Goal: Task Accomplishment & Management: Complete application form

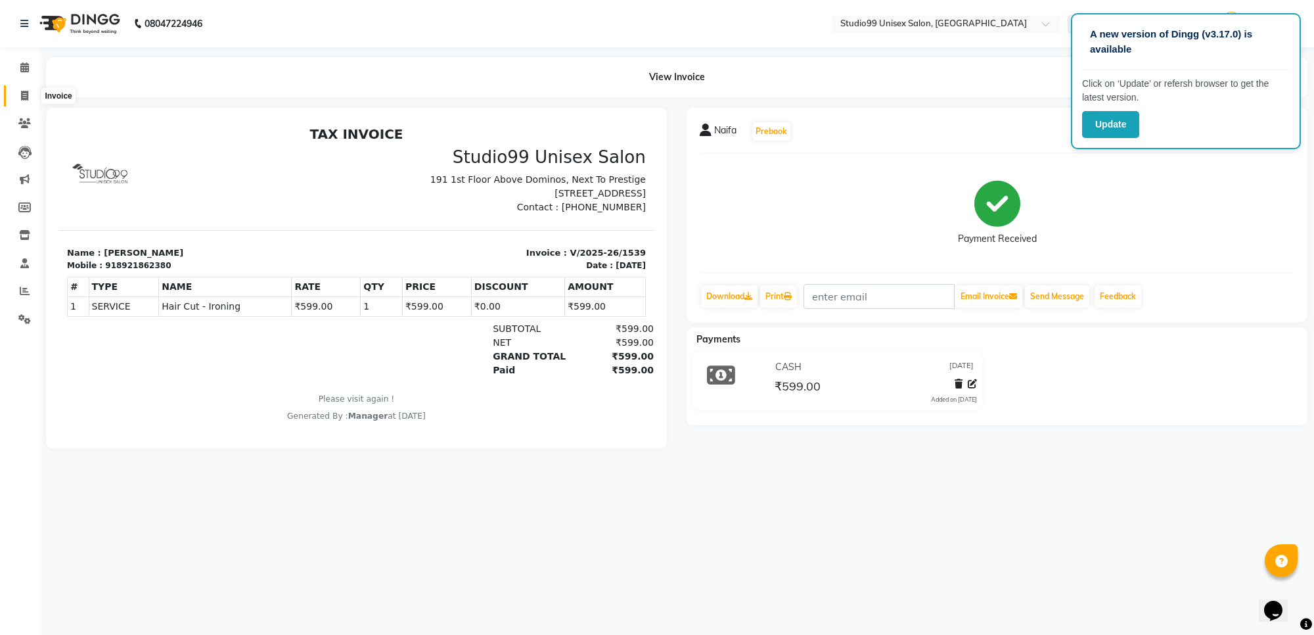
click at [21, 93] on icon at bounding box center [24, 96] width 7 height 10
select select "7323"
select select "service"
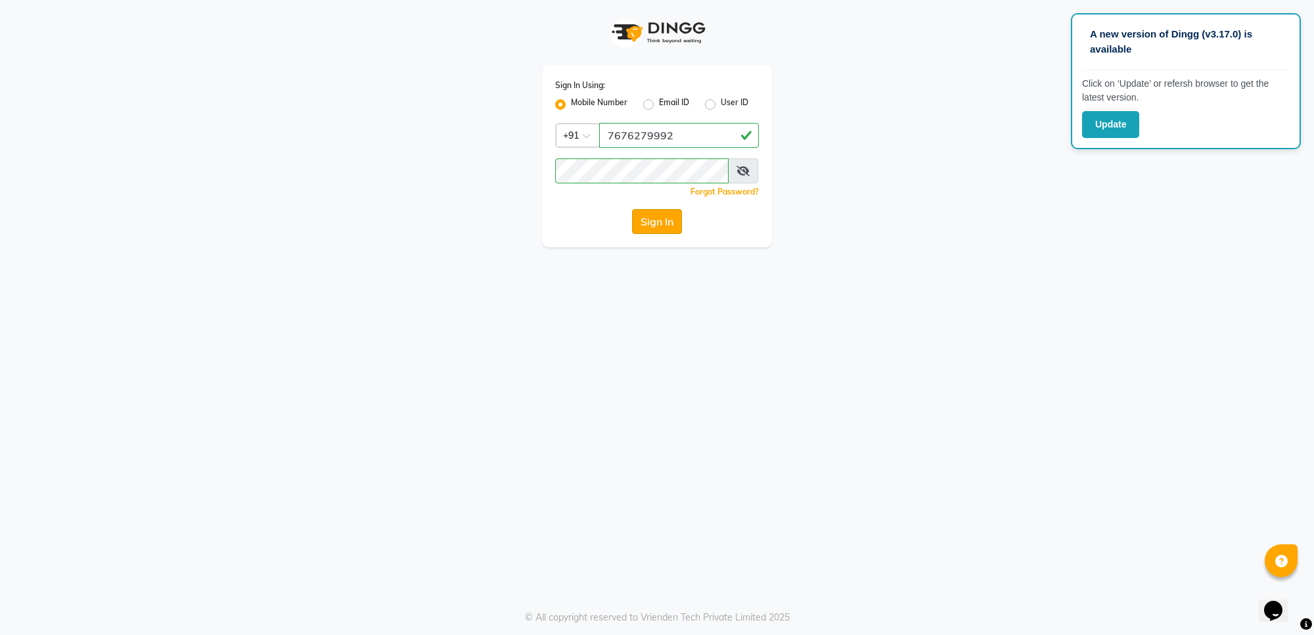
click at [671, 230] on button "Sign In" at bounding box center [657, 221] width 50 height 25
click at [655, 225] on div "Sign In" at bounding box center [657, 221] width 204 height 25
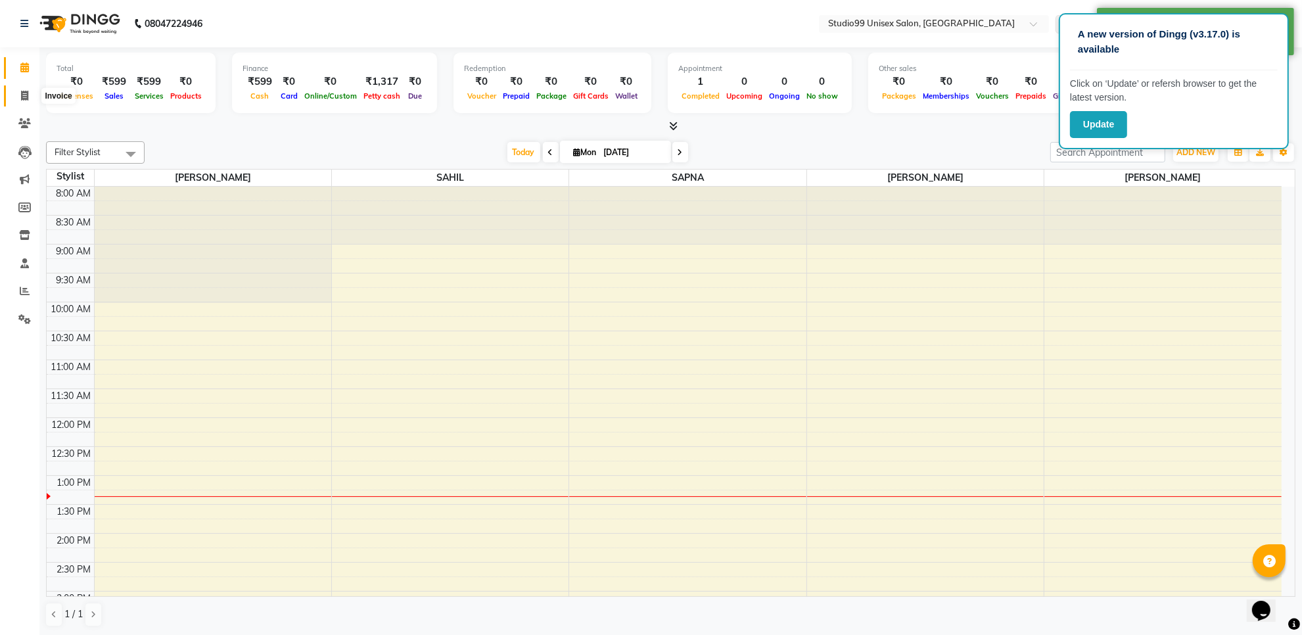
click at [24, 103] on span at bounding box center [24, 96] width 23 height 15
select select "service"
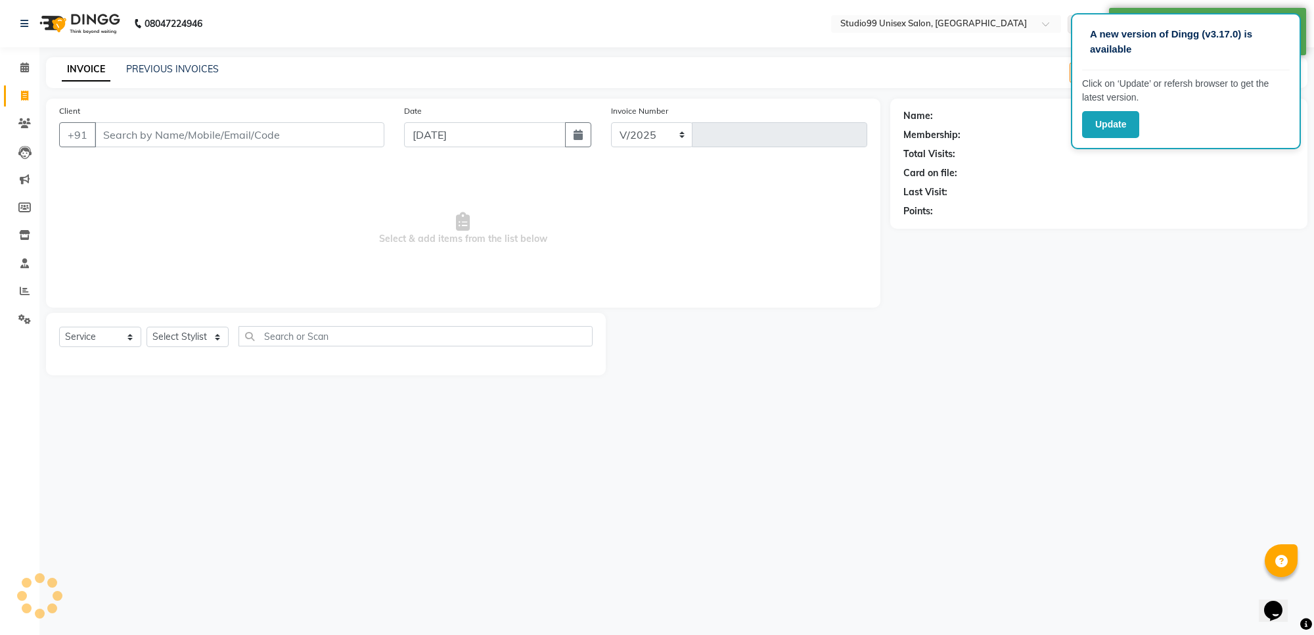
select select "7323"
type input "1540"
click at [168, 337] on select "Select Stylist Manager [PERSON_NAME] [PERSON_NAME] [PERSON_NAME]" at bounding box center [188, 337] width 82 height 20
select select "63733"
click at [147, 327] on select "Select Stylist Manager [PERSON_NAME] [PERSON_NAME] [PERSON_NAME]" at bounding box center [188, 337] width 82 height 20
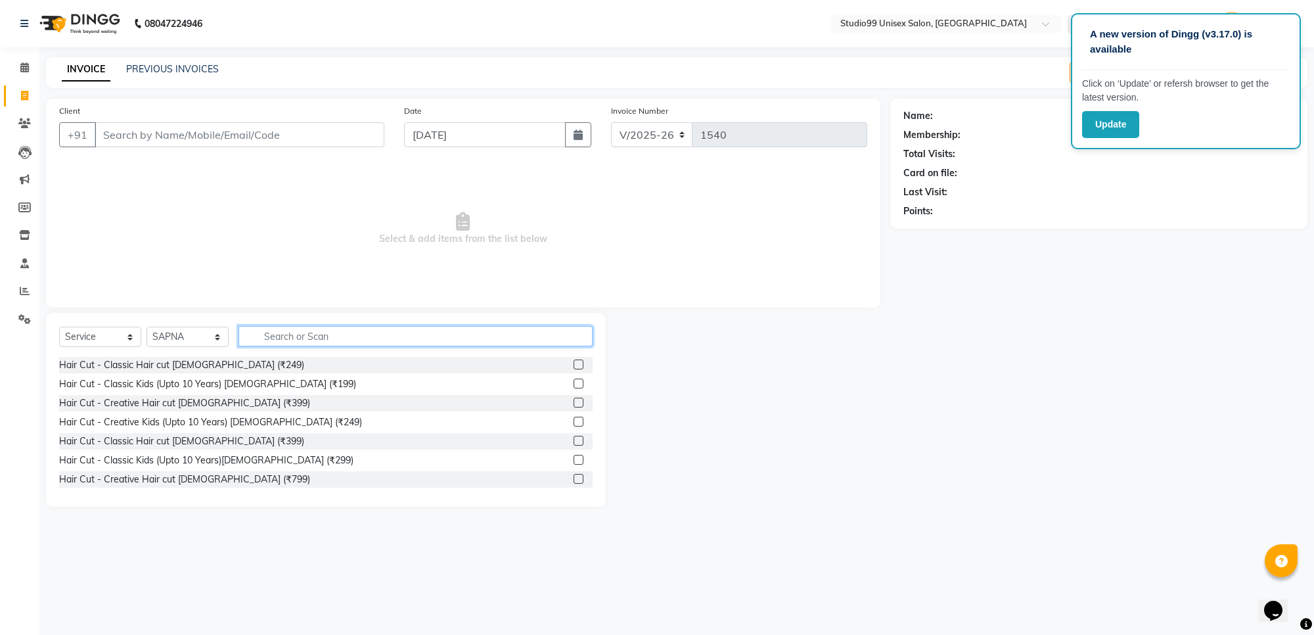
click at [298, 339] on input "text" at bounding box center [416, 336] width 354 height 20
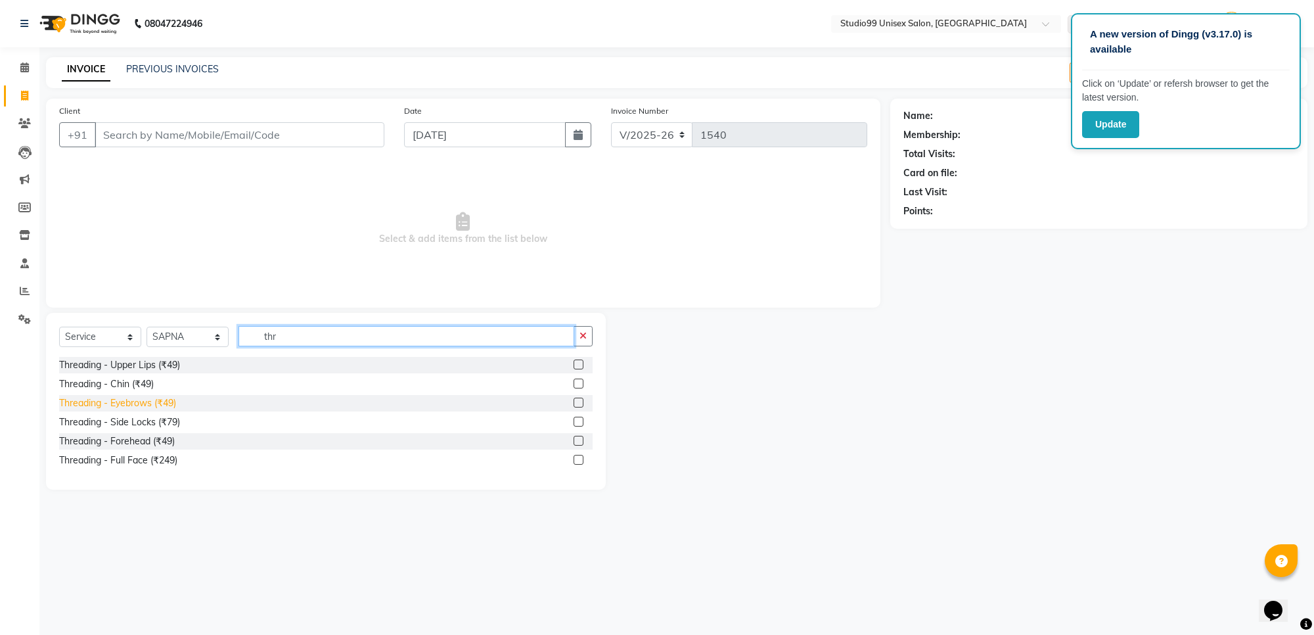
type input "thr"
click at [129, 400] on div "Threading - Eyebrows (₹49)" at bounding box center [117, 403] width 117 height 14
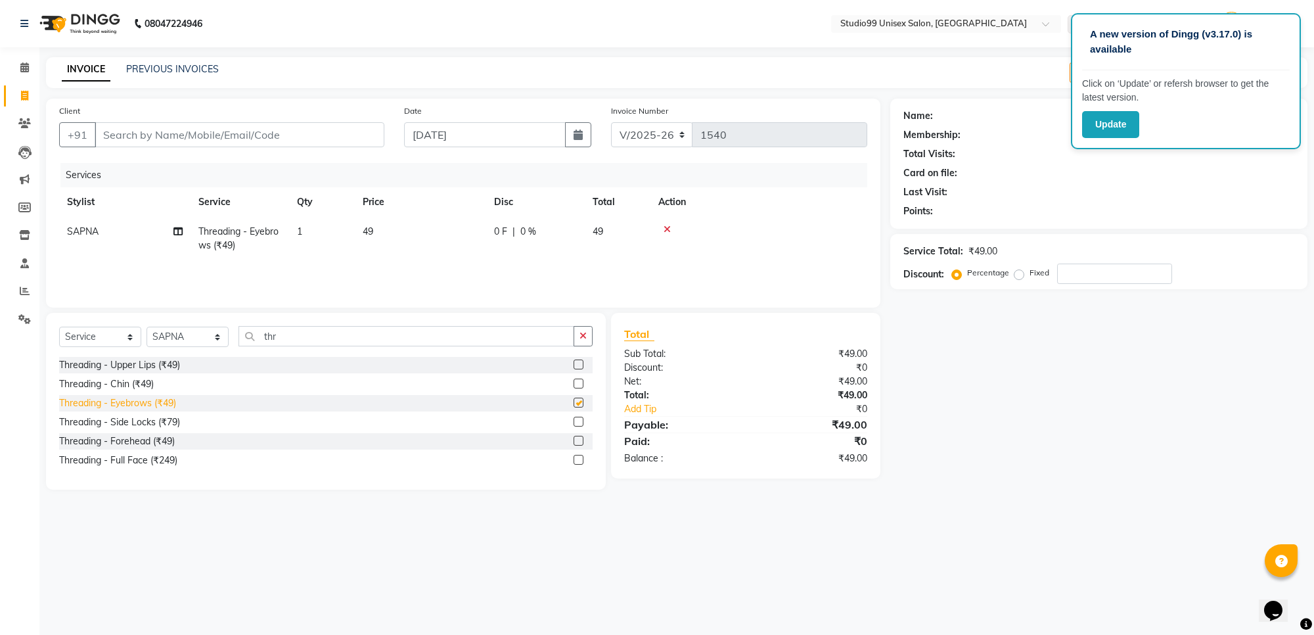
checkbox input "false"
click at [135, 369] on div "Threading - Upper Lips (₹49)" at bounding box center [119, 365] width 121 height 14
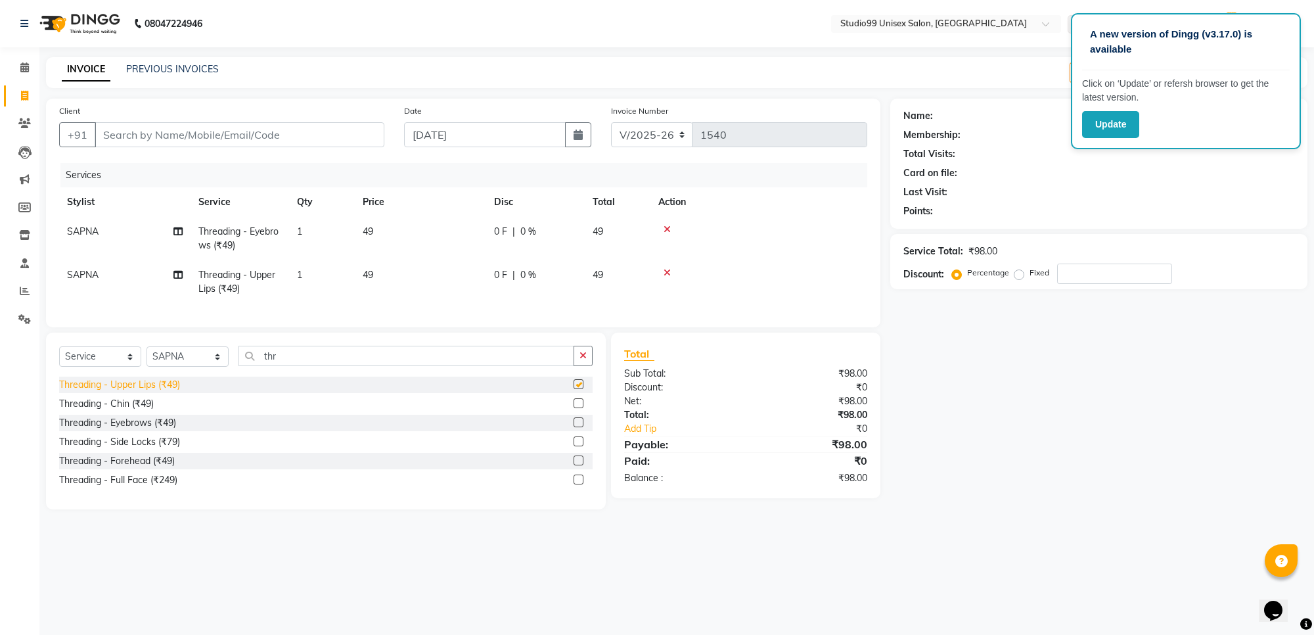
checkbox input "false"
click at [289, 366] on input "thr" at bounding box center [407, 356] width 336 height 20
type input "t"
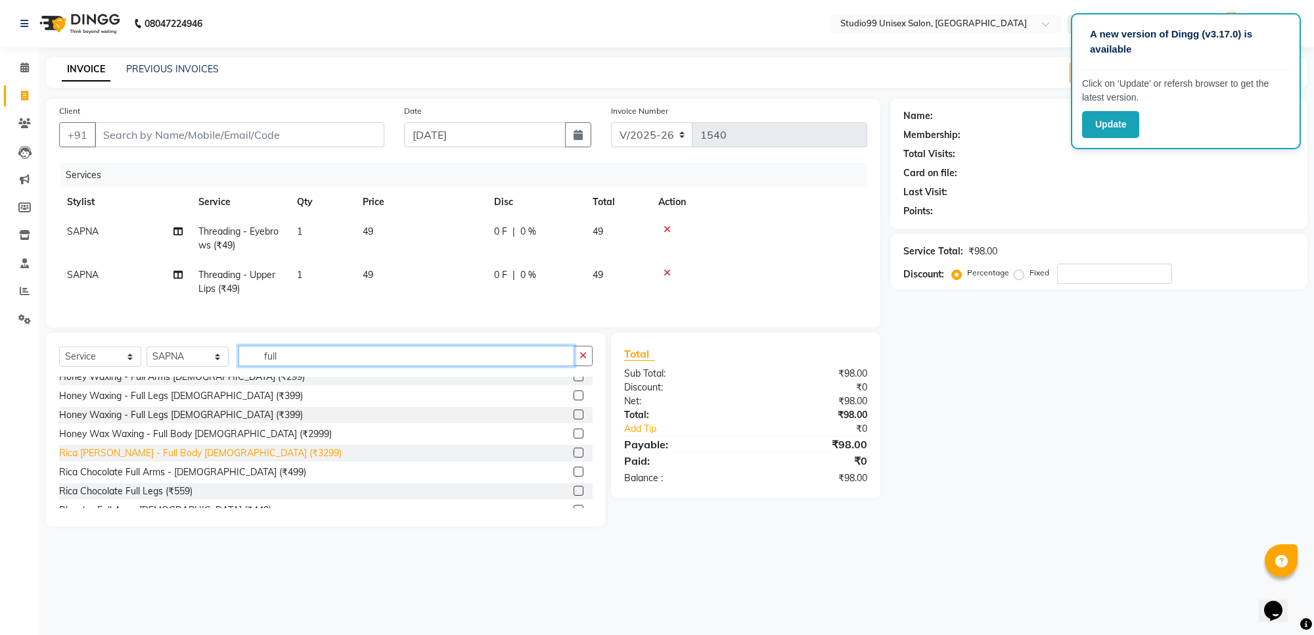
scroll to position [82, 0]
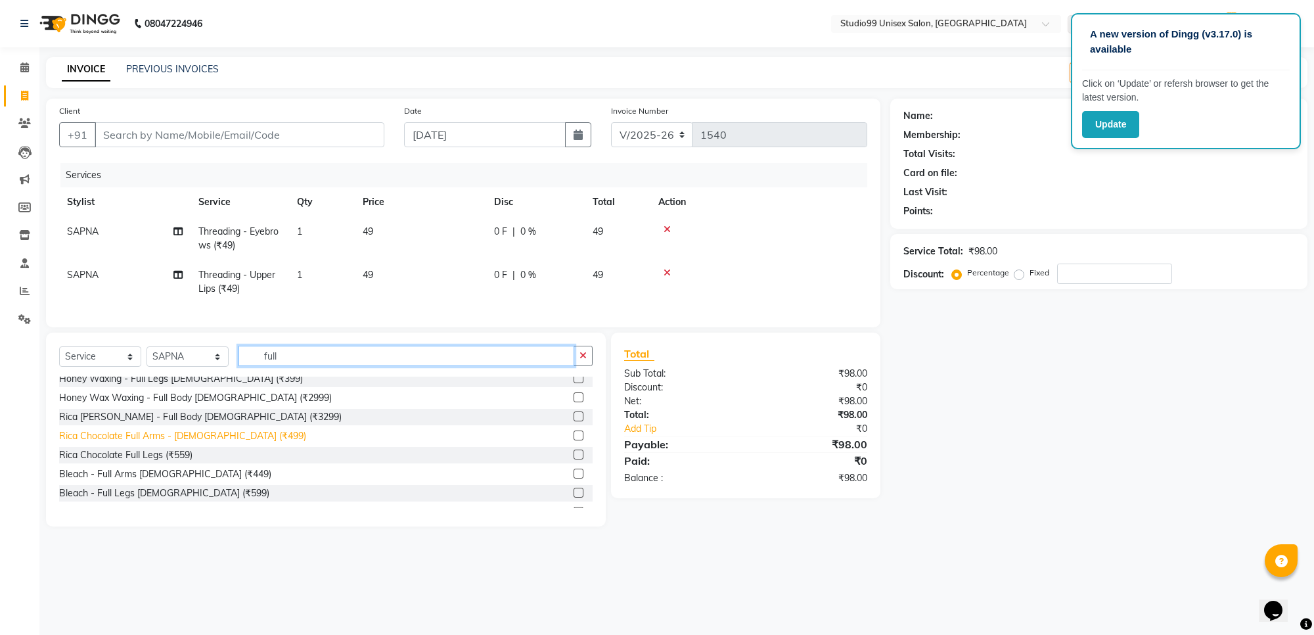
type input "full"
click at [155, 443] on div "Rica Chocolate Full Arms - [DEMOGRAPHIC_DATA] (₹499)" at bounding box center [182, 436] width 247 height 14
checkbox input "false"
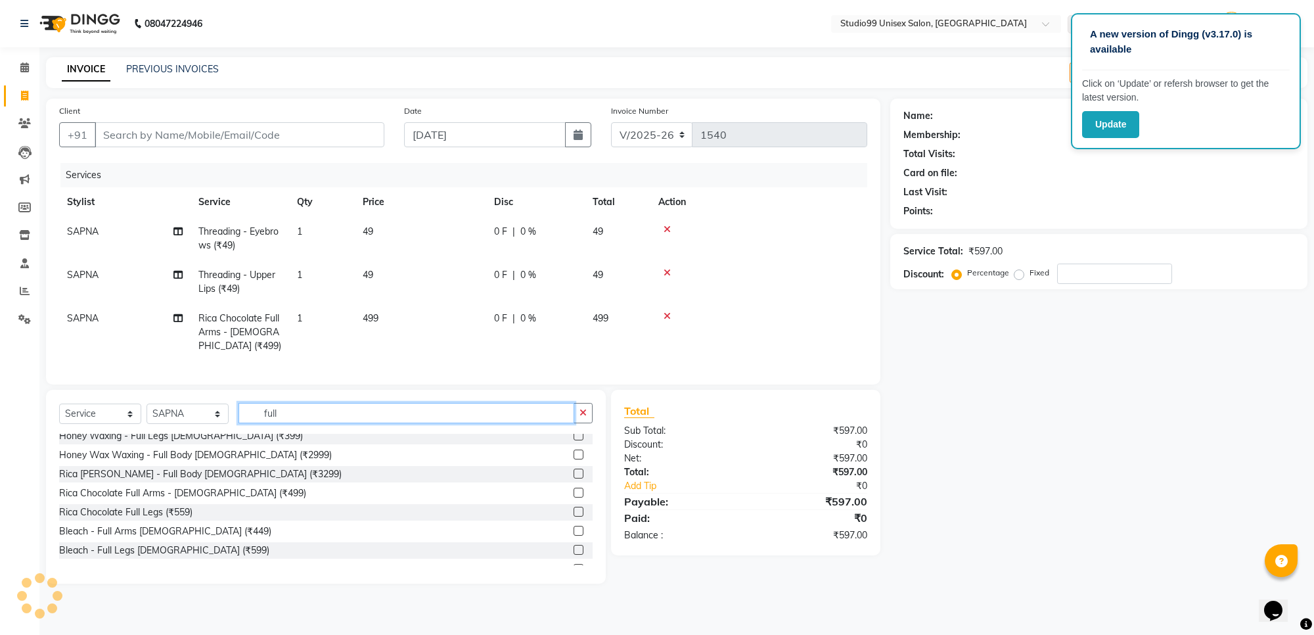
drag, startPoint x: 444, startPoint y: 425, endPoint x: 444, endPoint y: 411, distance: 13.1
click at [444, 423] on input "full" at bounding box center [407, 413] width 336 height 20
type input "f"
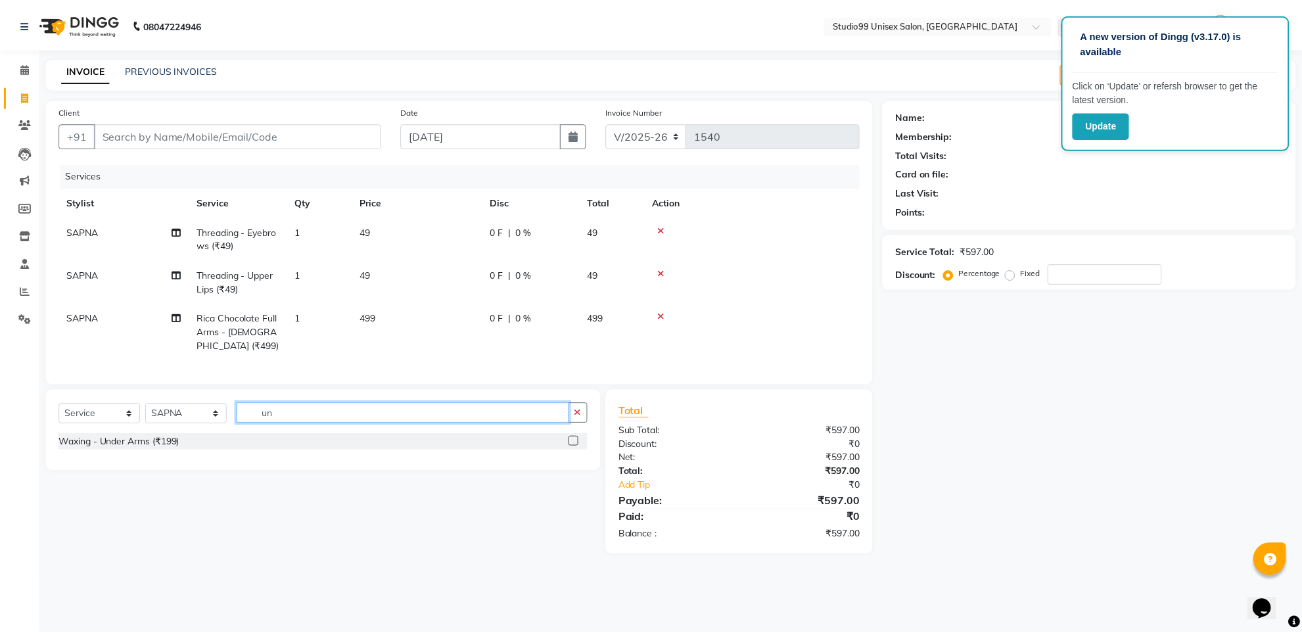
scroll to position [0, 0]
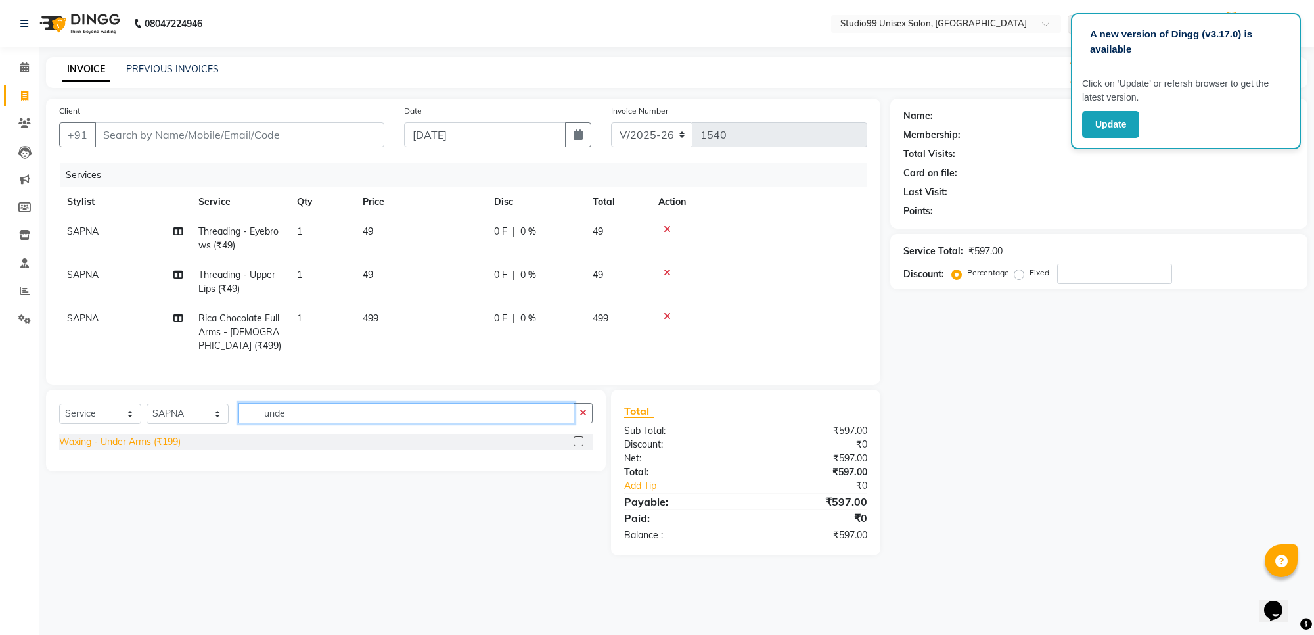
type input "unde"
click at [133, 449] on div "Waxing - Under Arms (₹199)" at bounding box center [120, 442] width 122 height 14
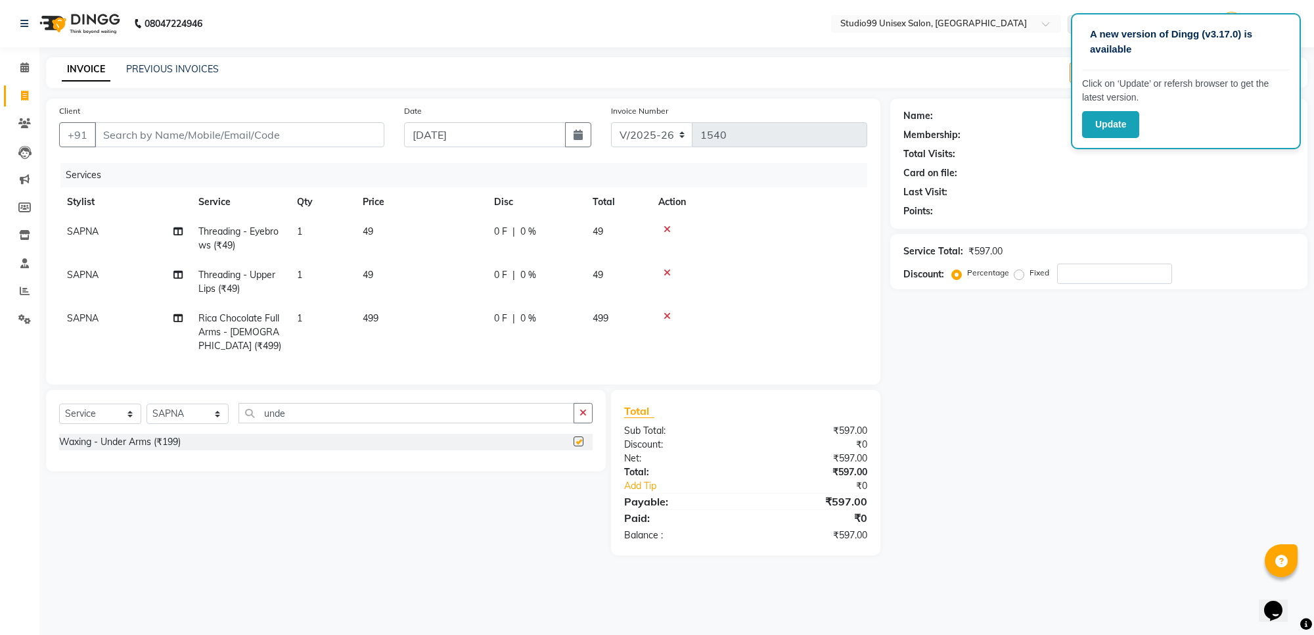
checkbox input "false"
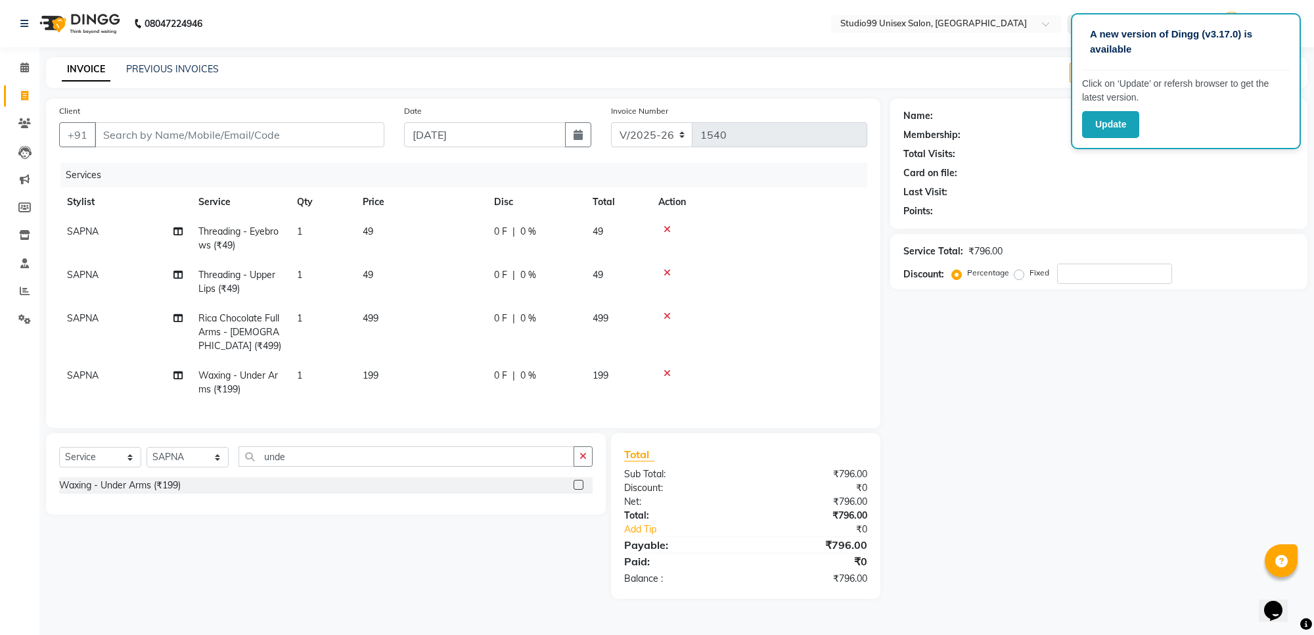
click at [258, 120] on div "Client +91" at bounding box center [221, 131] width 345 height 54
click at [160, 135] on input "Client" at bounding box center [240, 134] width 290 height 25
type input "9"
type input "0"
click at [149, 166] on span "9845499" at bounding box center [166, 164] width 46 height 13
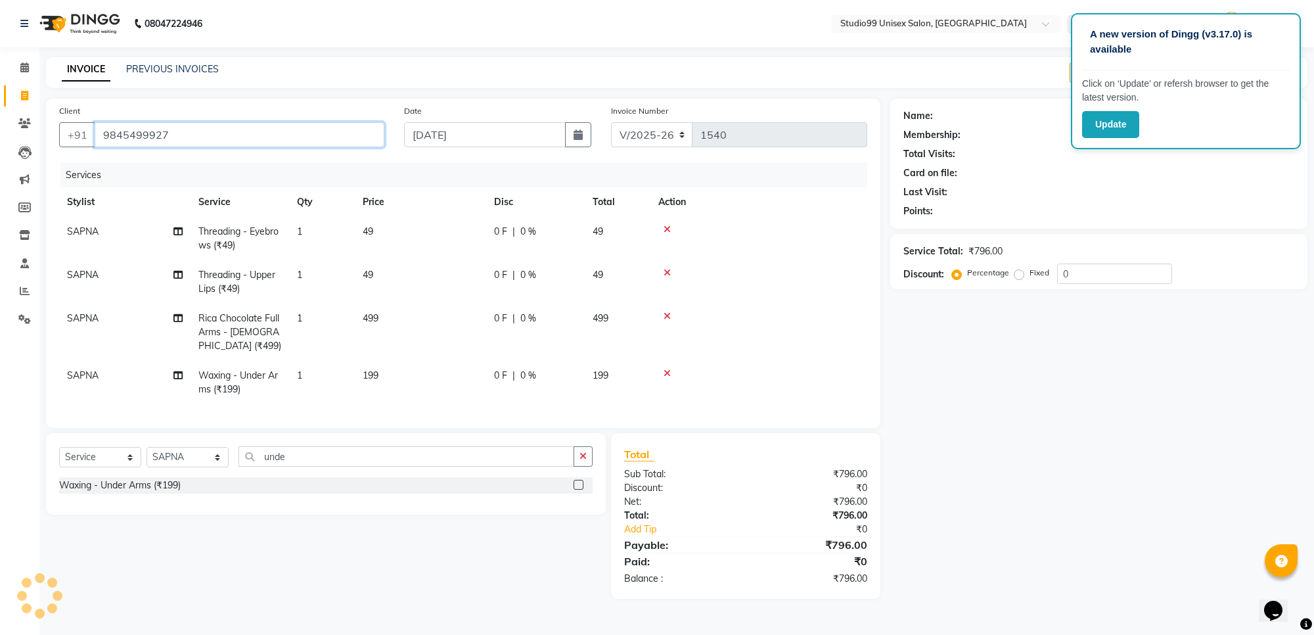
type input "9845499927"
select select "1: Object"
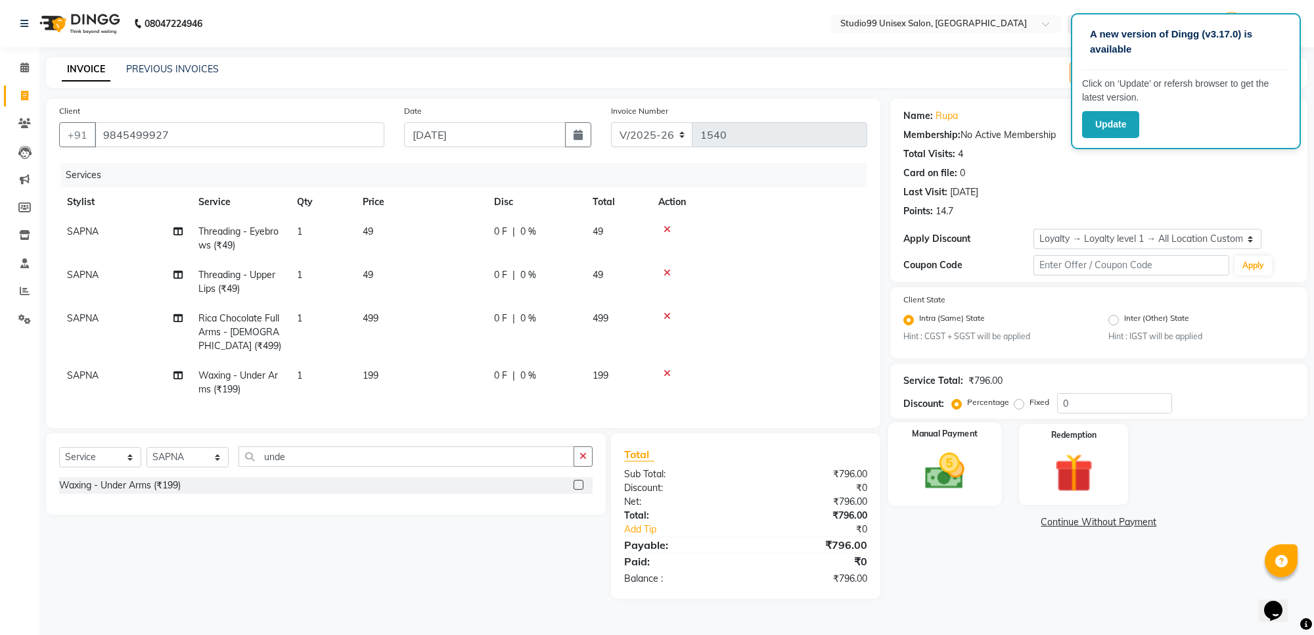
click at [930, 462] on img at bounding box center [945, 471] width 64 height 46
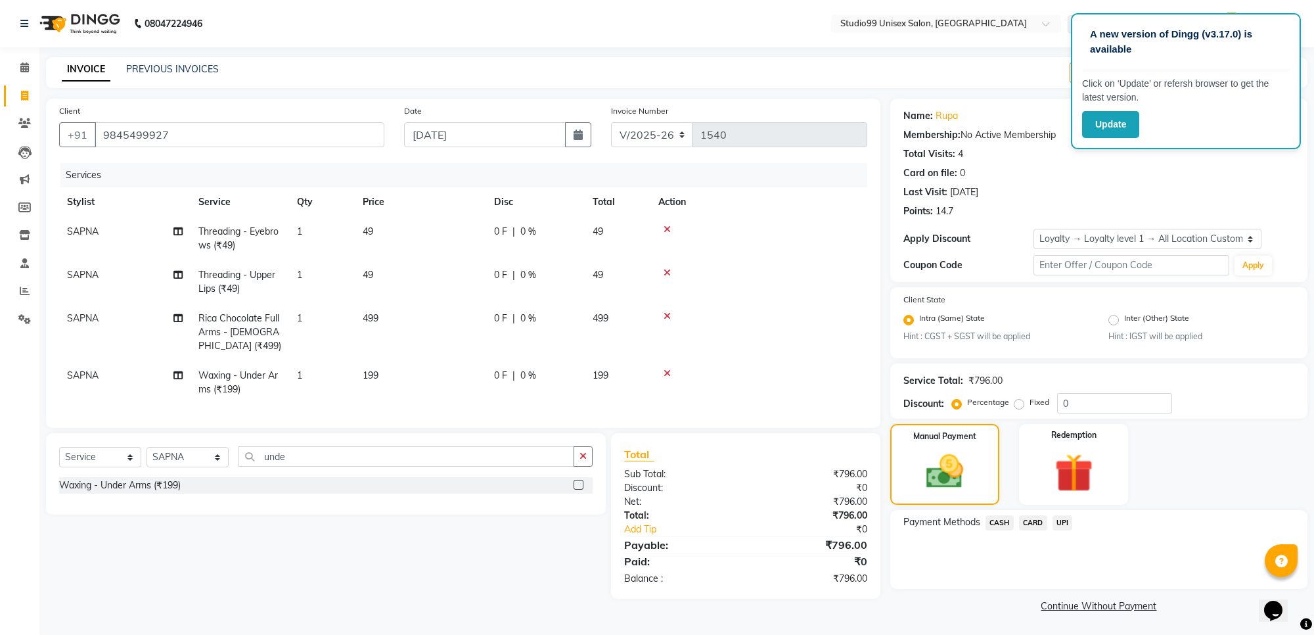
click at [1060, 526] on span "UPI" at bounding box center [1063, 522] width 20 height 15
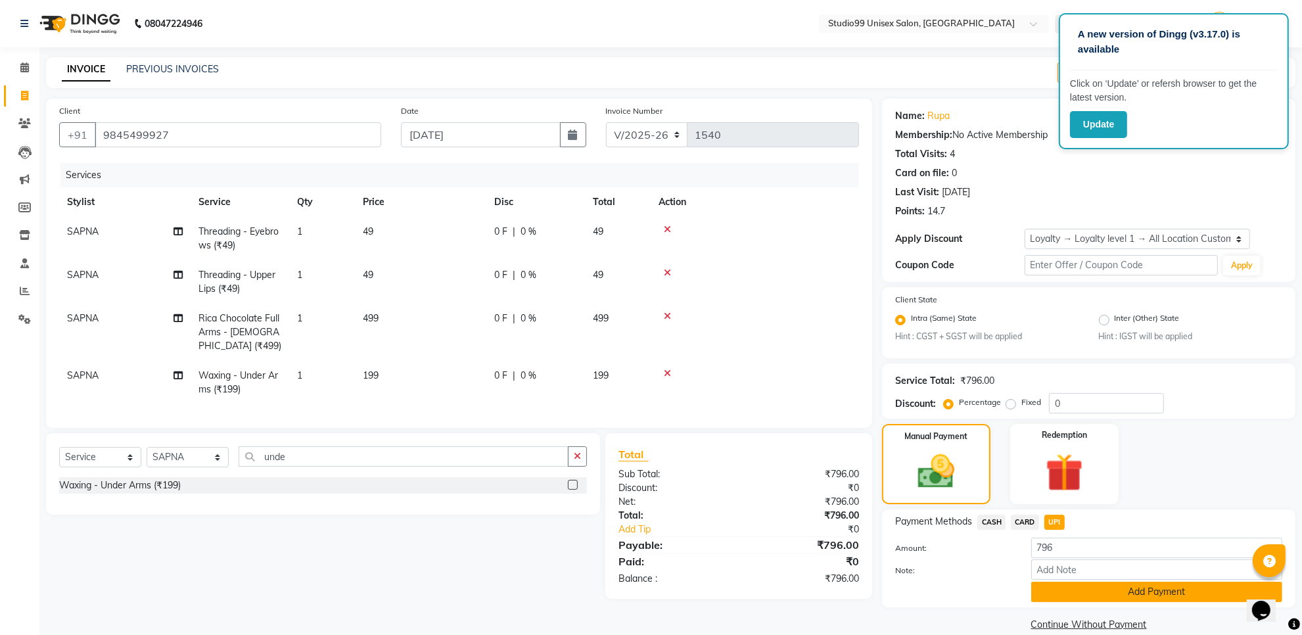
click at [1099, 583] on button "Add Payment" at bounding box center [1156, 592] width 251 height 20
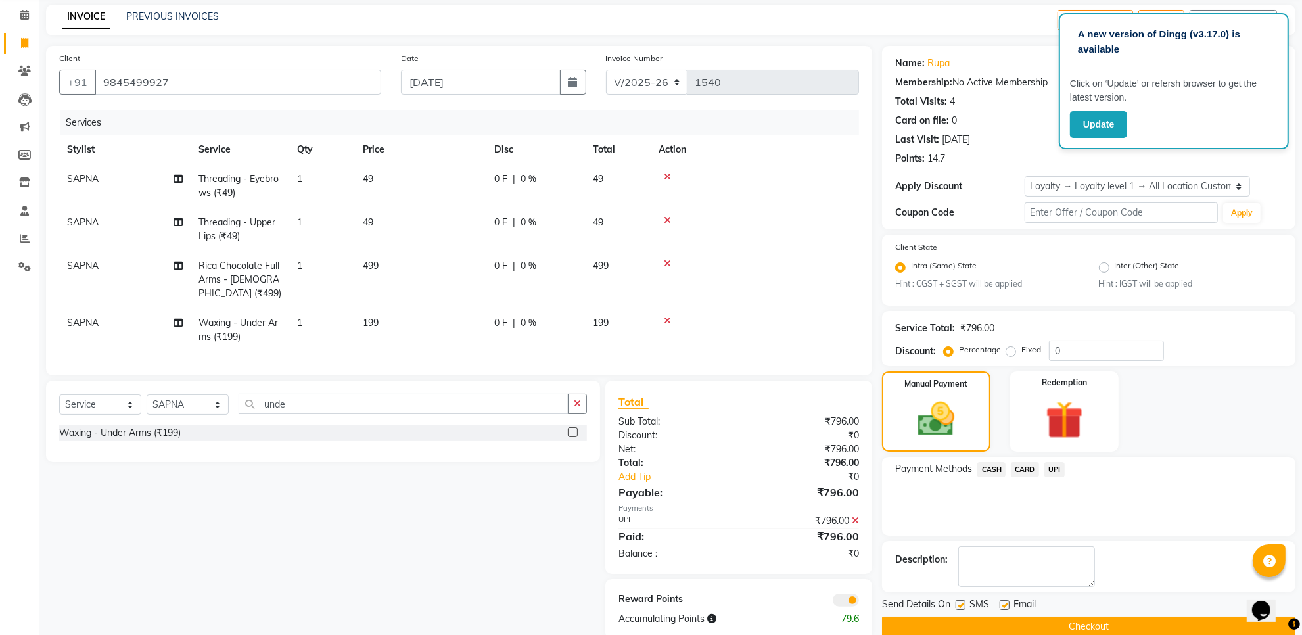
scroll to position [82, 0]
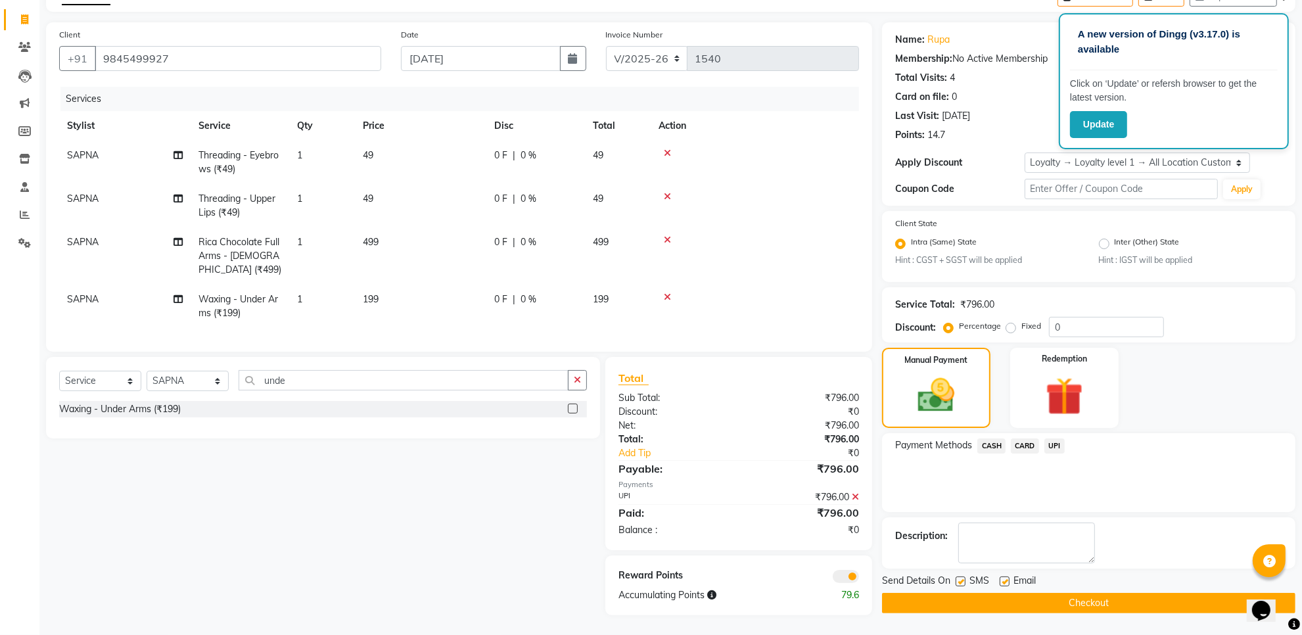
click at [1040, 606] on button "Checkout" at bounding box center [1088, 603] width 413 height 20
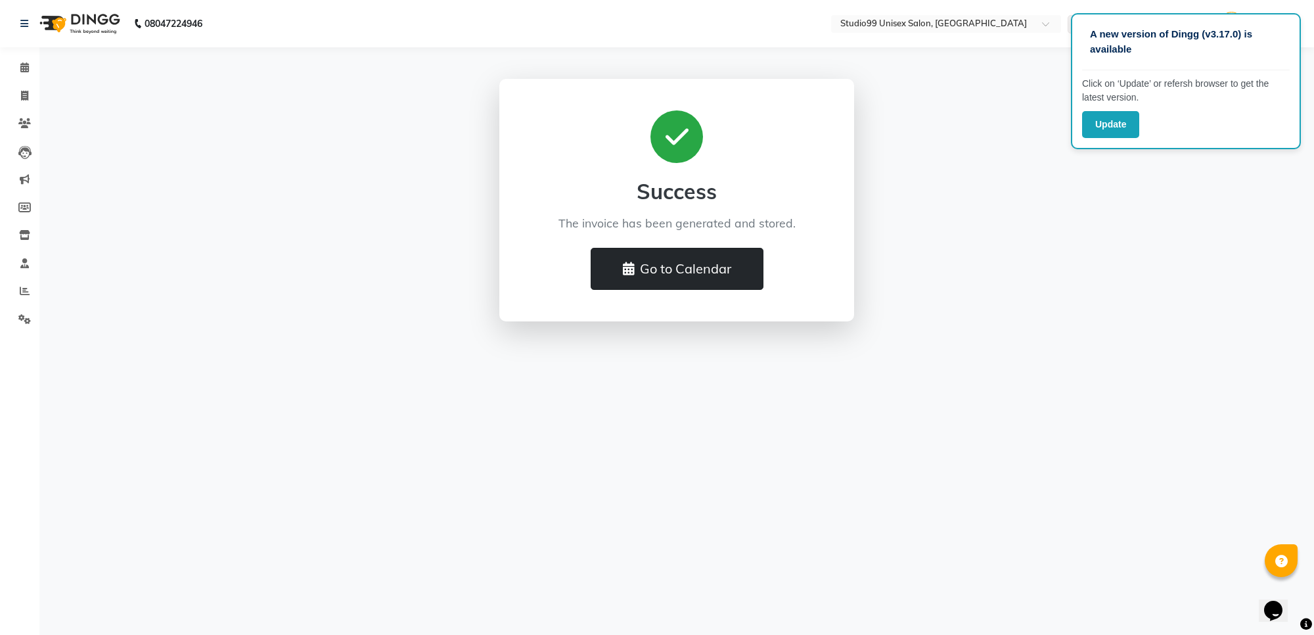
click at [618, 267] on button "Go to Calendar" at bounding box center [677, 269] width 173 height 42
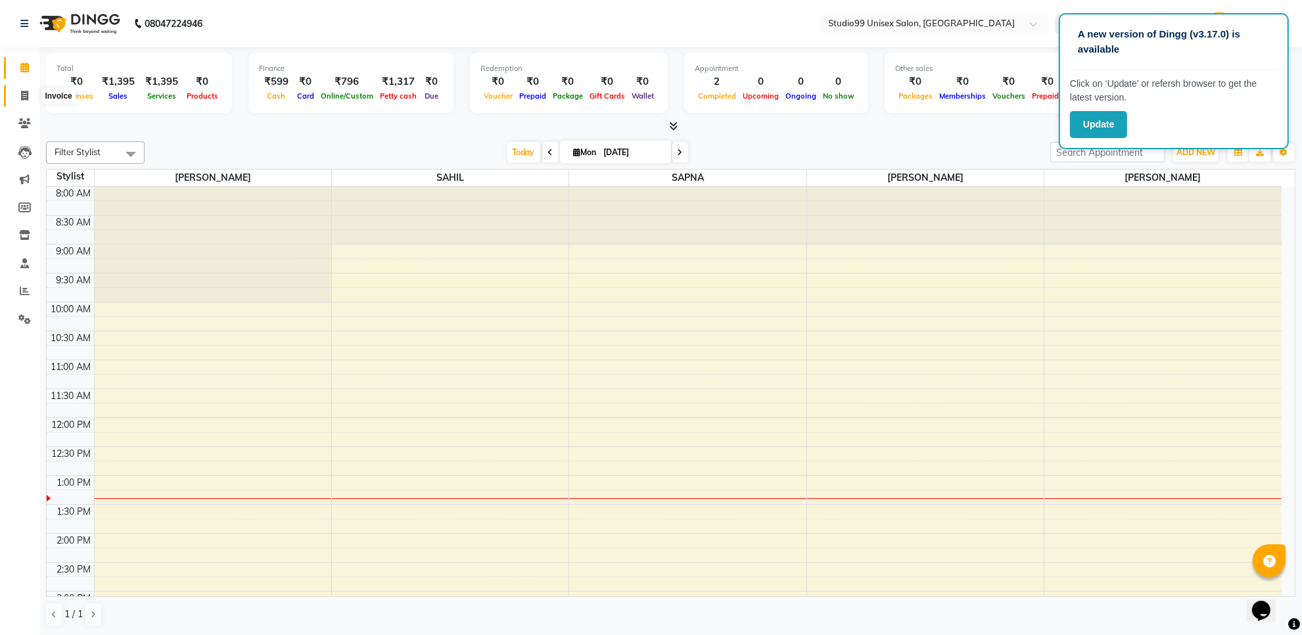
click at [27, 95] on icon at bounding box center [24, 96] width 7 height 10
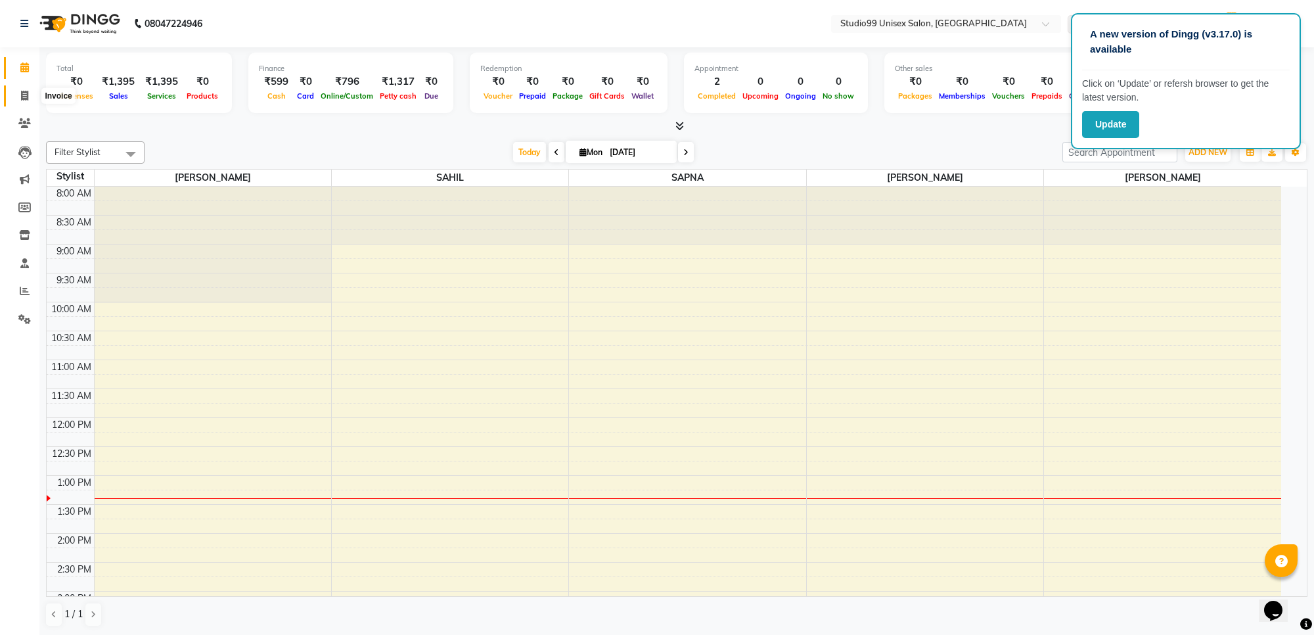
select select "7323"
select select "service"
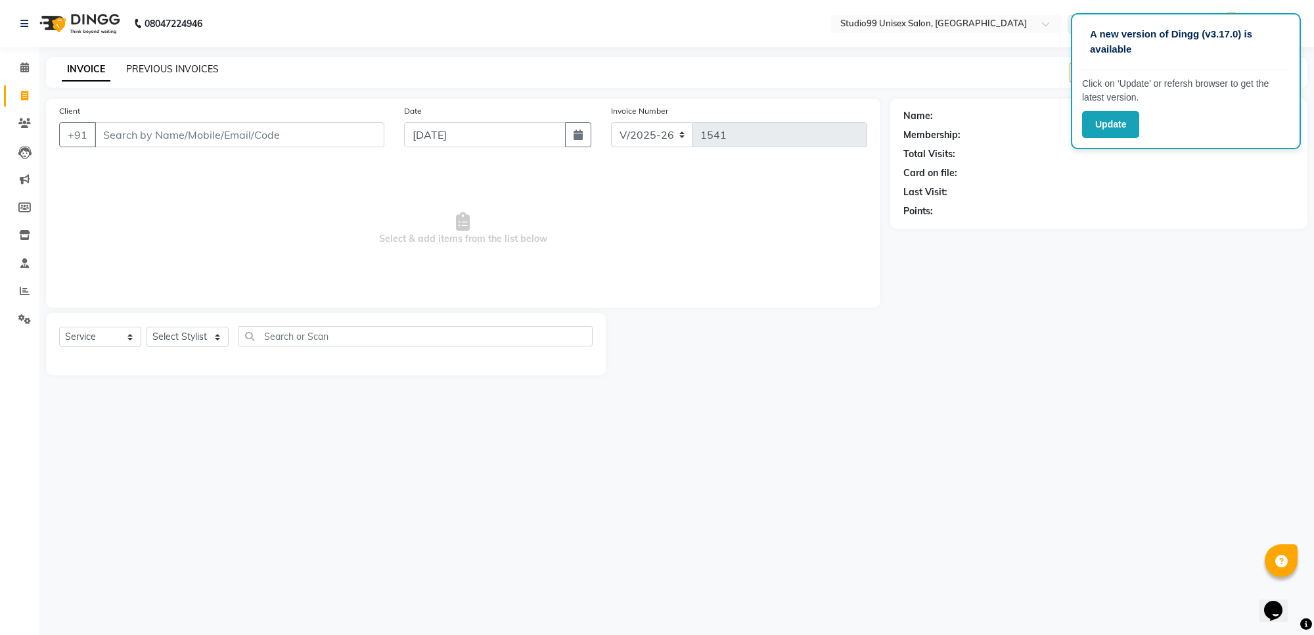
click at [149, 73] on link "PREVIOUS INVOICES" at bounding box center [172, 69] width 93 height 12
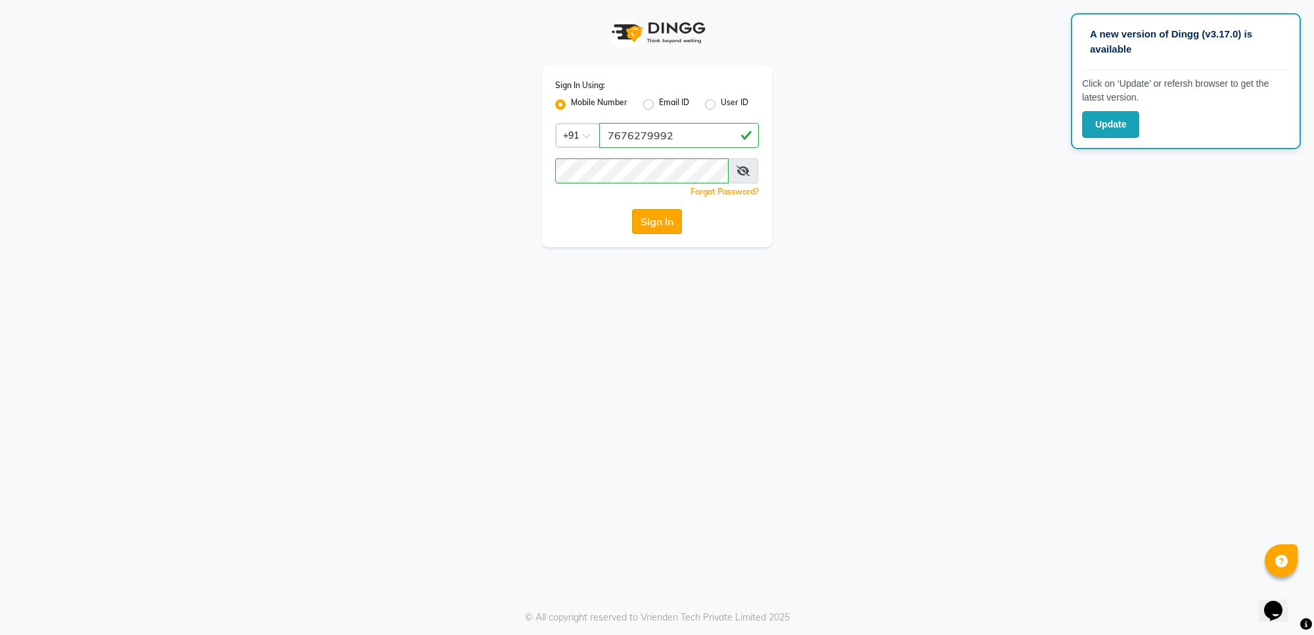
click at [662, 221] on button "Sign In" at bounding box center [657, 221] width 50 height 25
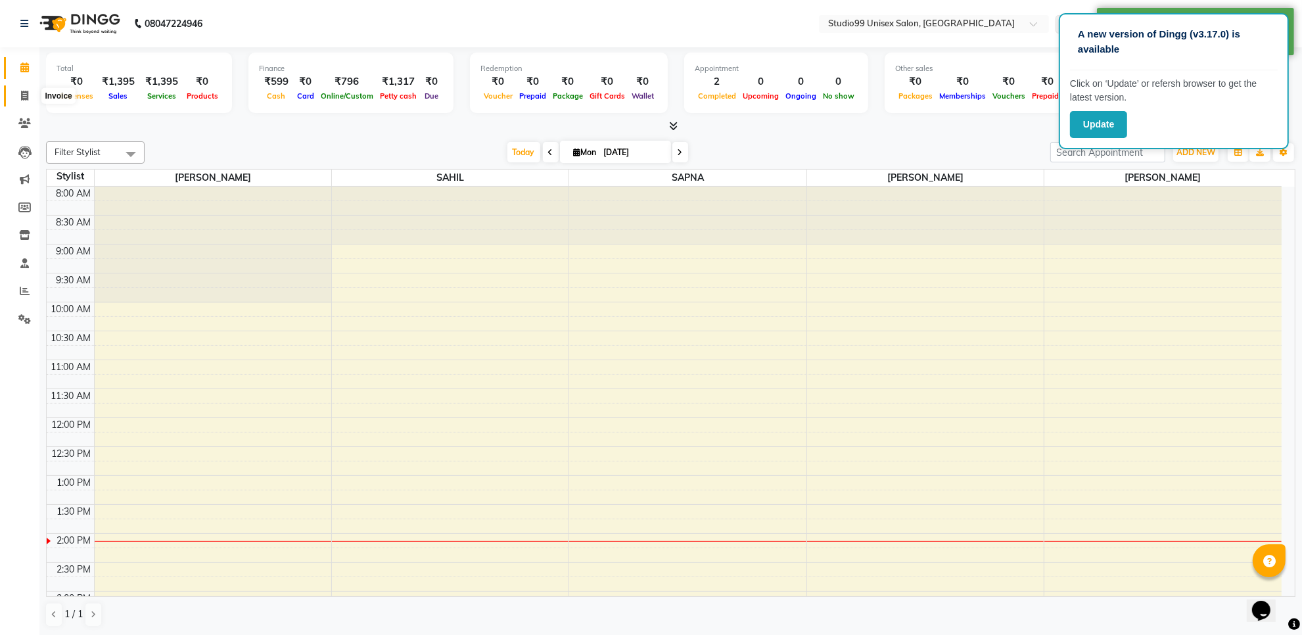
click at [20, 95] on span at bounding box center [24, 96] width 23 height 15
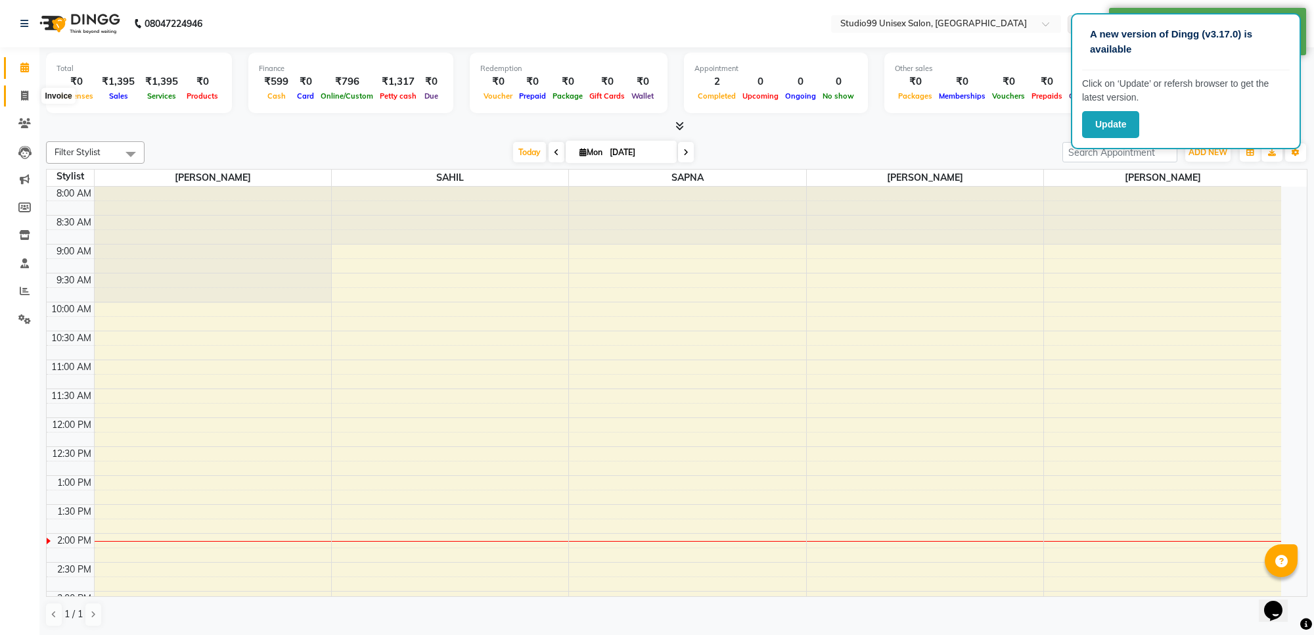
select select "7323"
select select "service"
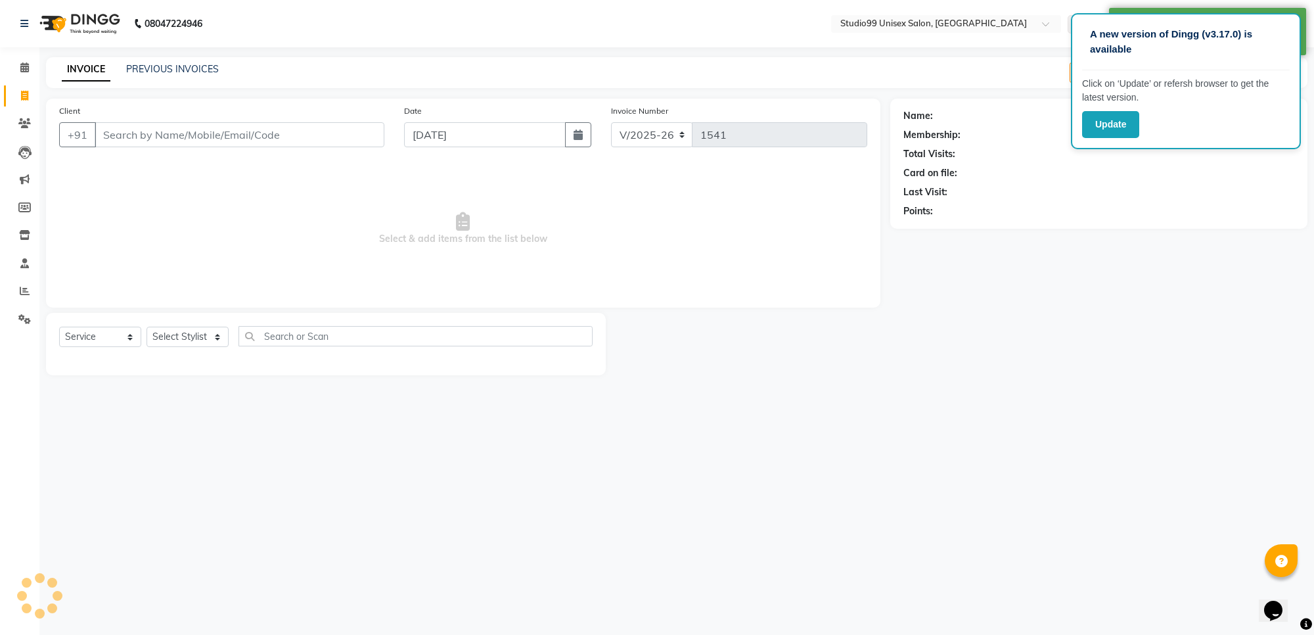
click at [120, 128] on input "Client" at bounding box center [240, 134] width 290 height 25
click at [122, 140] on input "Client" at bounding box center [240, 134] width 290 height 25
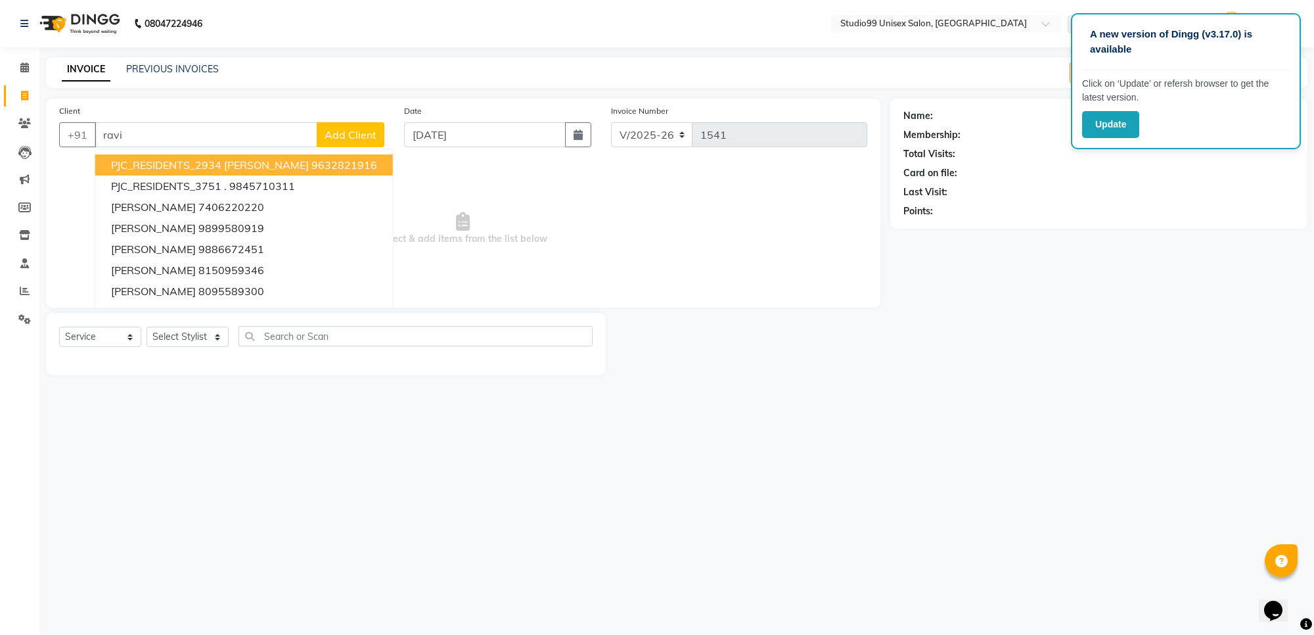
click at [194, 163] on span "PJC_RESIDENTS_2934 Ravi" at bounding box center [210, 164] width 198 height 13
type input "9632821916"
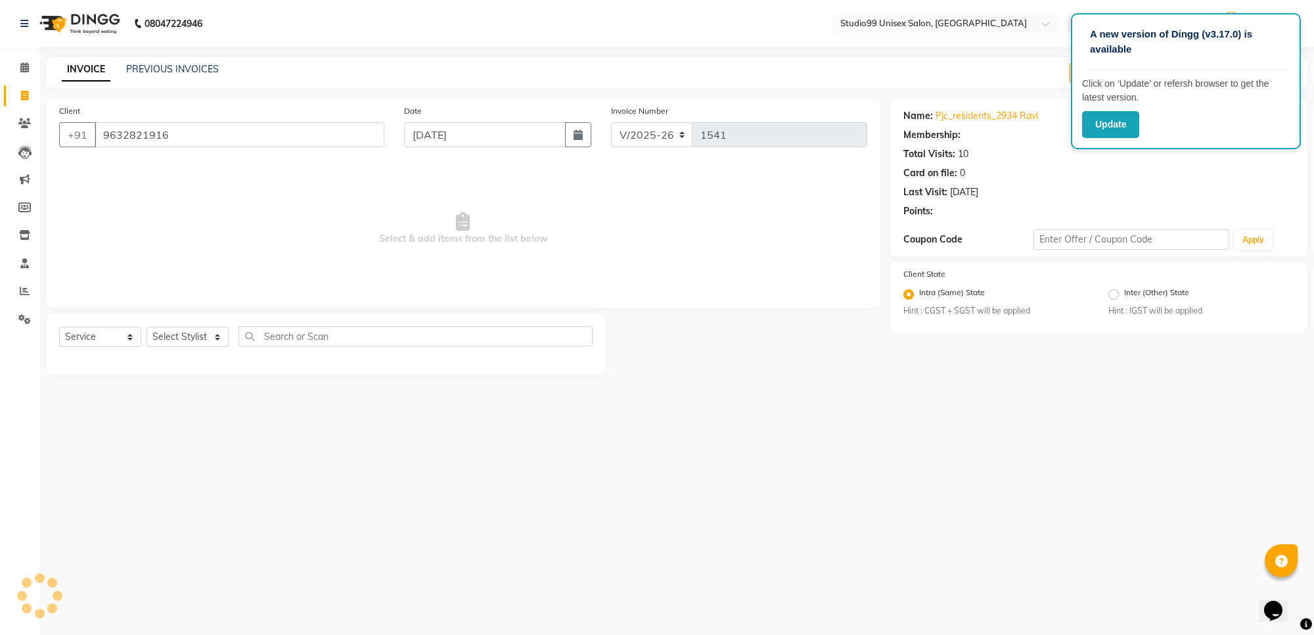
select select "1: Object"
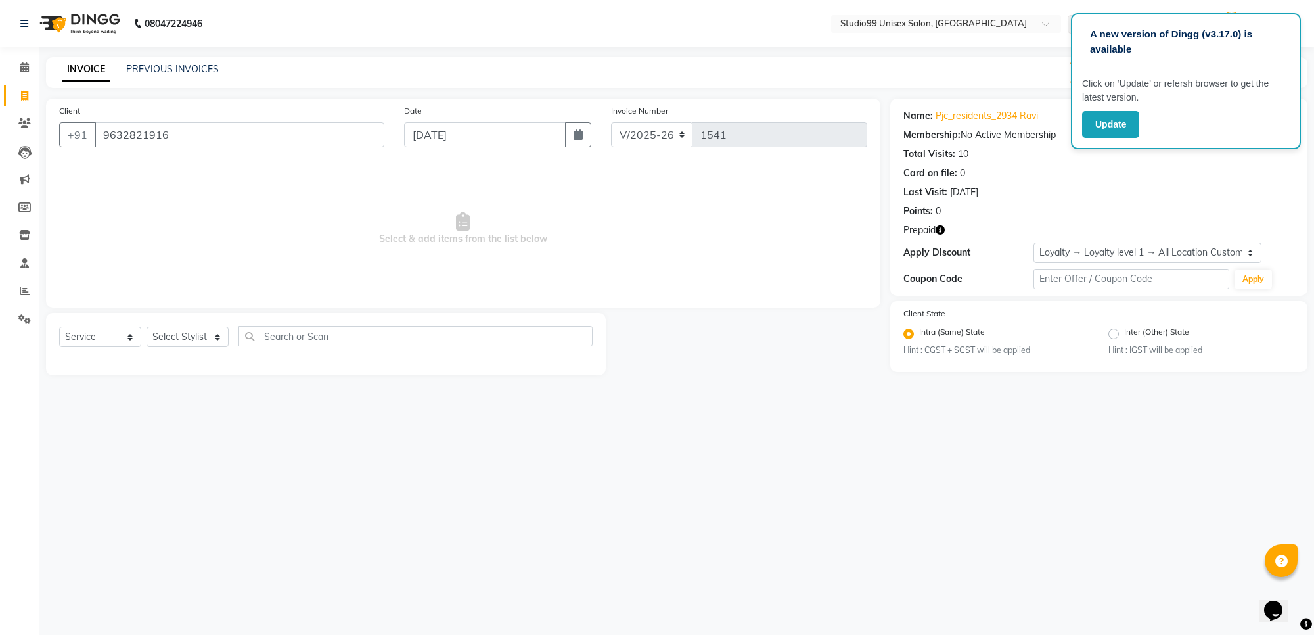
click at [941, 230] on icon "button" at bounding box center [940, 229] width 9 height 9
click at [792, 335] on div at bounding box center [748, 344] width 285 height 62
click at [23, 67] on icon at bounding box center [24, 67] width 9 height 10
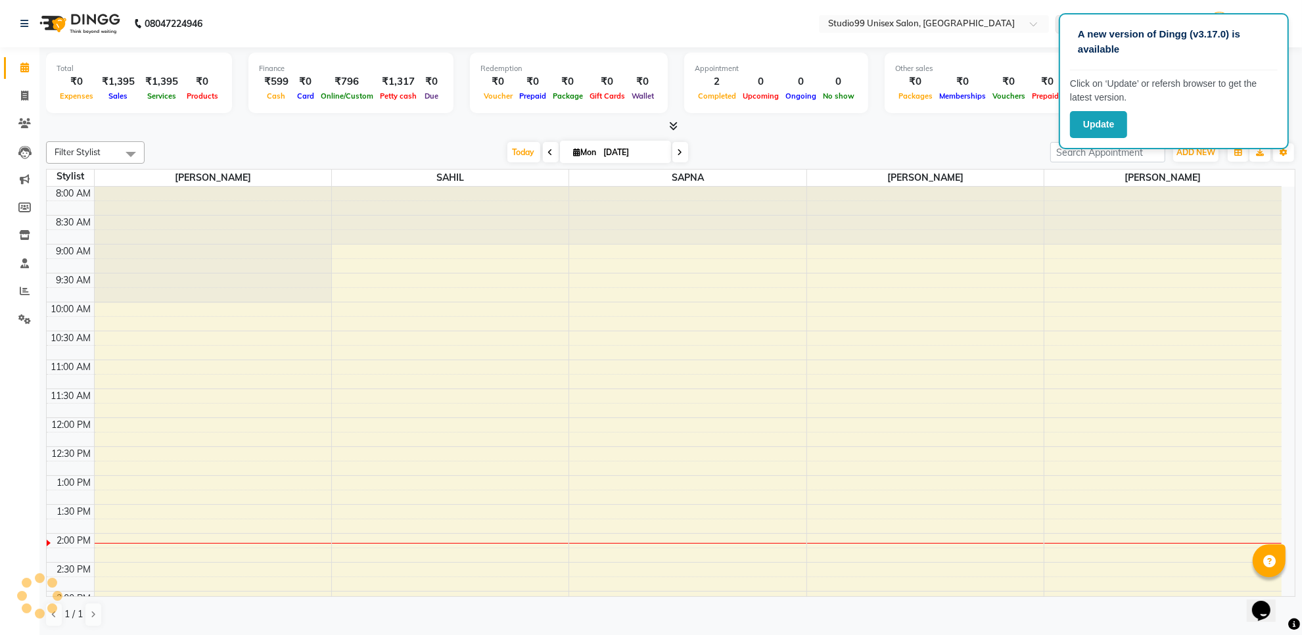
scroll to position [326, 0]
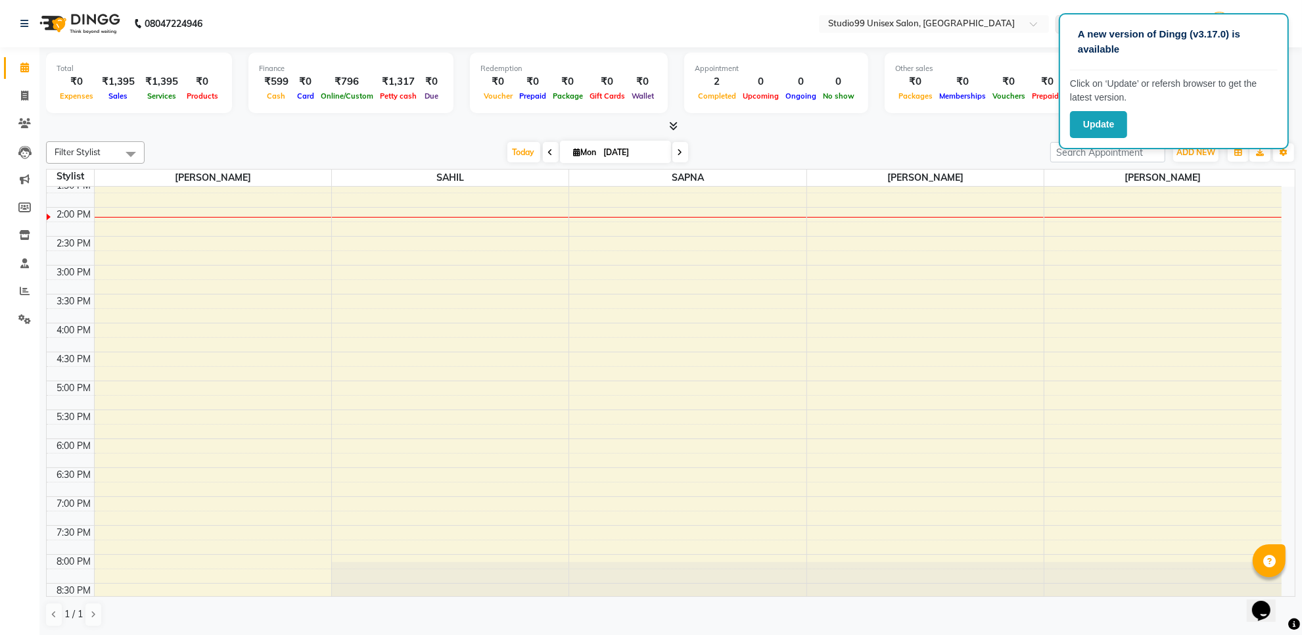
click at [110, 74] on div "₹1,395" at bounding box center [118, 81] width 43 height 15
click at [32, 69] on span at bounding box center [24, 67] width 23 height 15
click at [34, 90] on span at bounding box center [24, 96] width 23 height 15
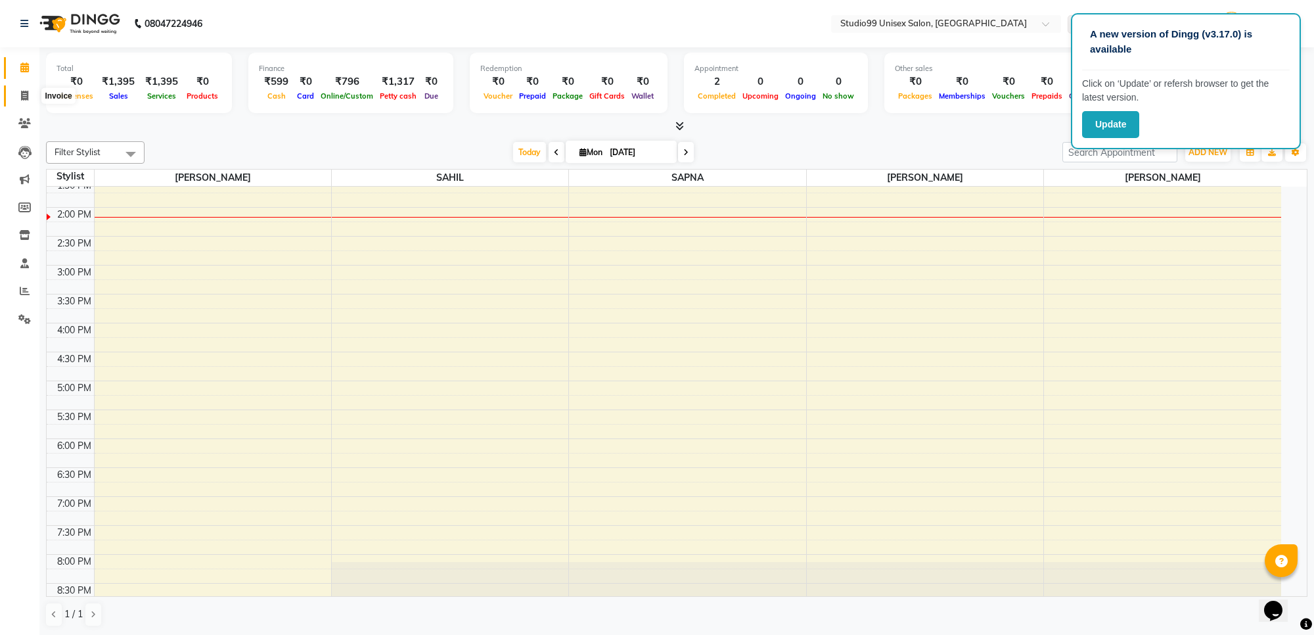
select select "service"
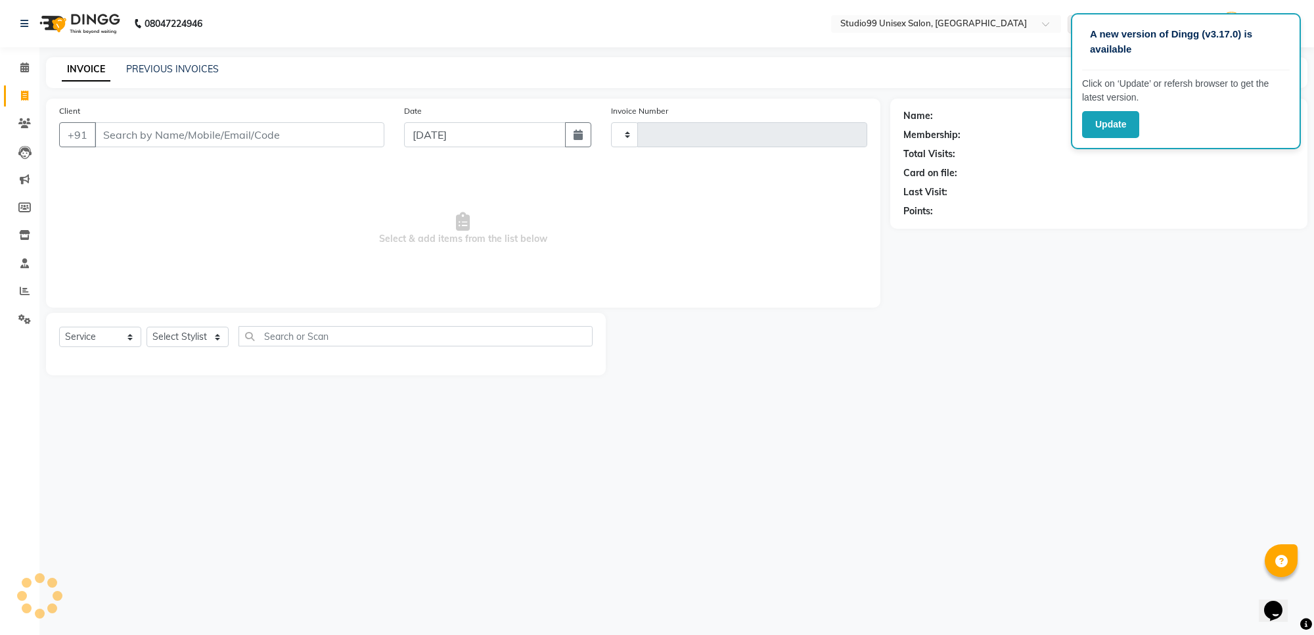
type input "1541"
select select "7323"
click at [21, 60] on span at bounding box center [24, 67] width 23 height 15
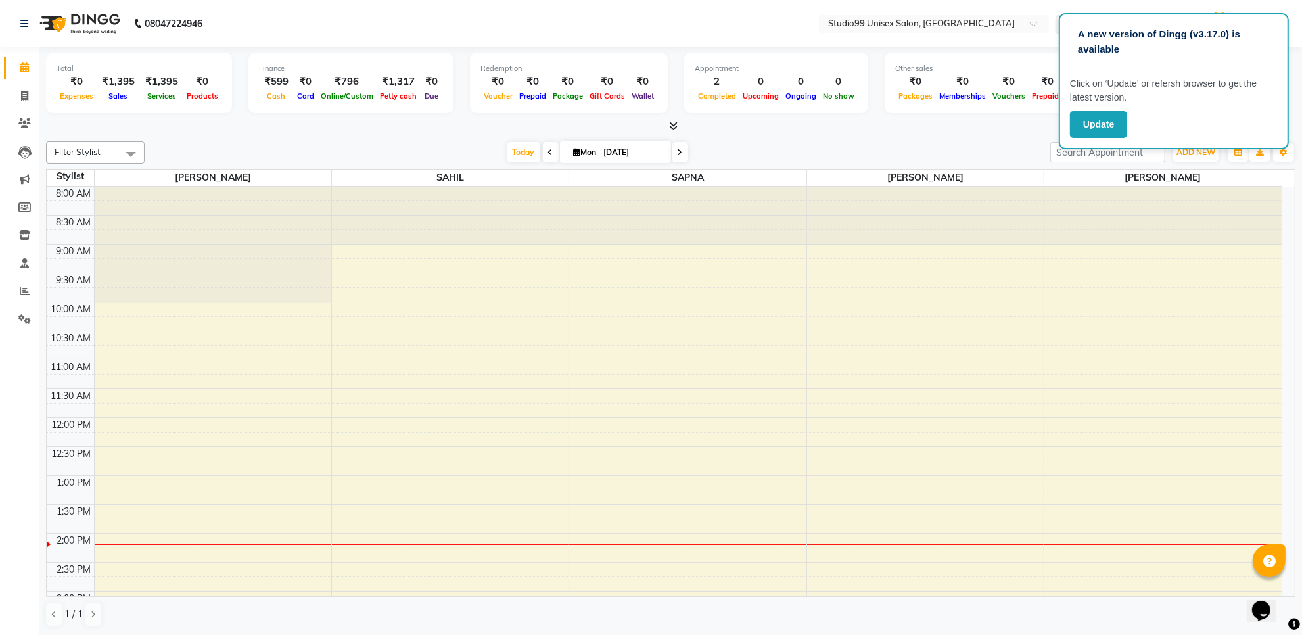
click at [149, 95] on span "Services" at bounding box center [161, 95] width 35 height 9
click at [1083, 122] on button "Update" at bounding box center [1098, 124] width 57 height 27
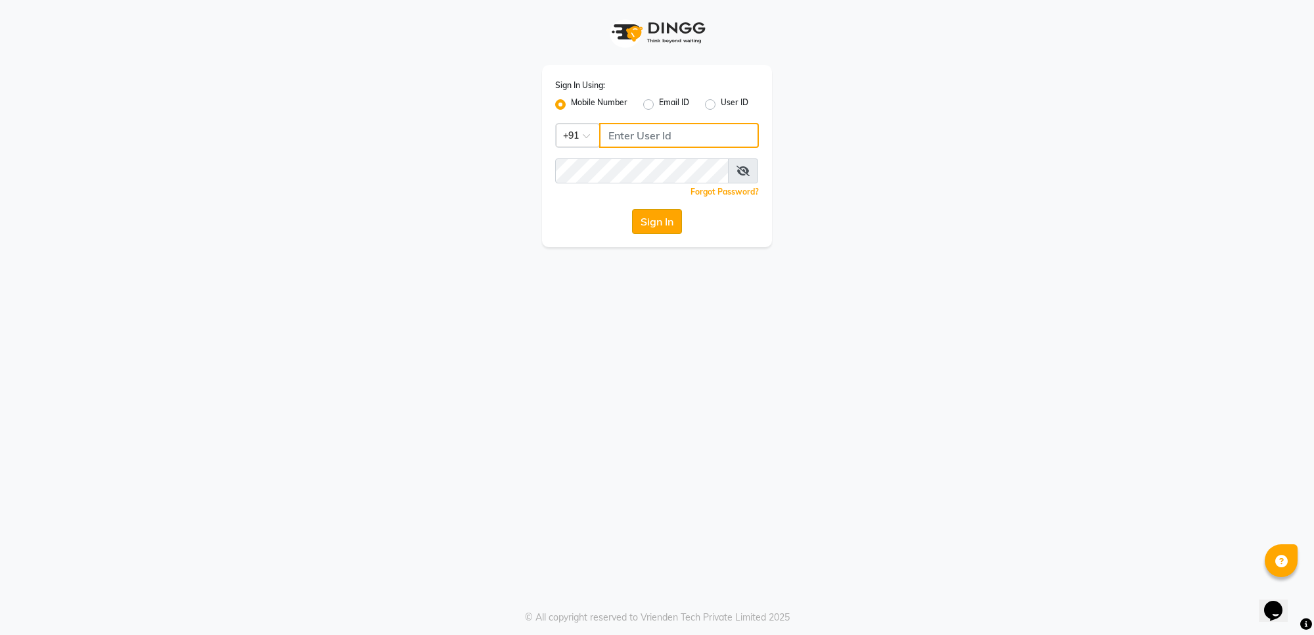
type input "7676279992"
click at [660, 222] on button "Sign In" at bounding box center [657, 221] width 50 height 25
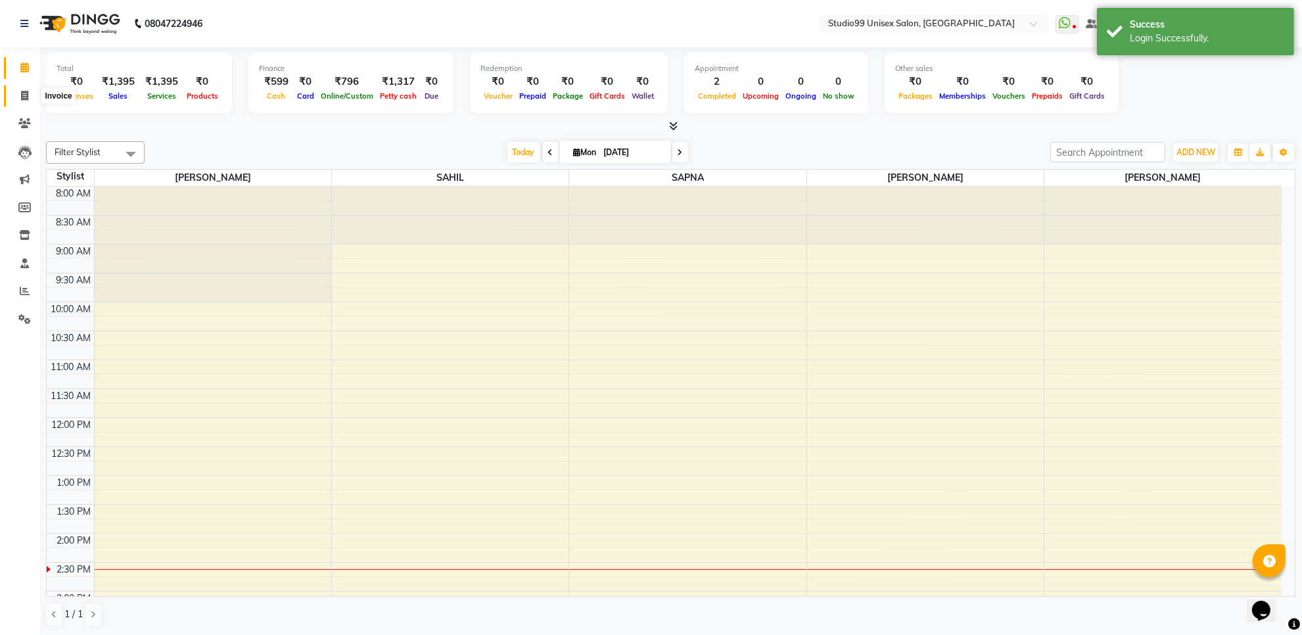
click at [28, 95] on span at bounding box center [24, 96] width 23 height 15
select select "service"
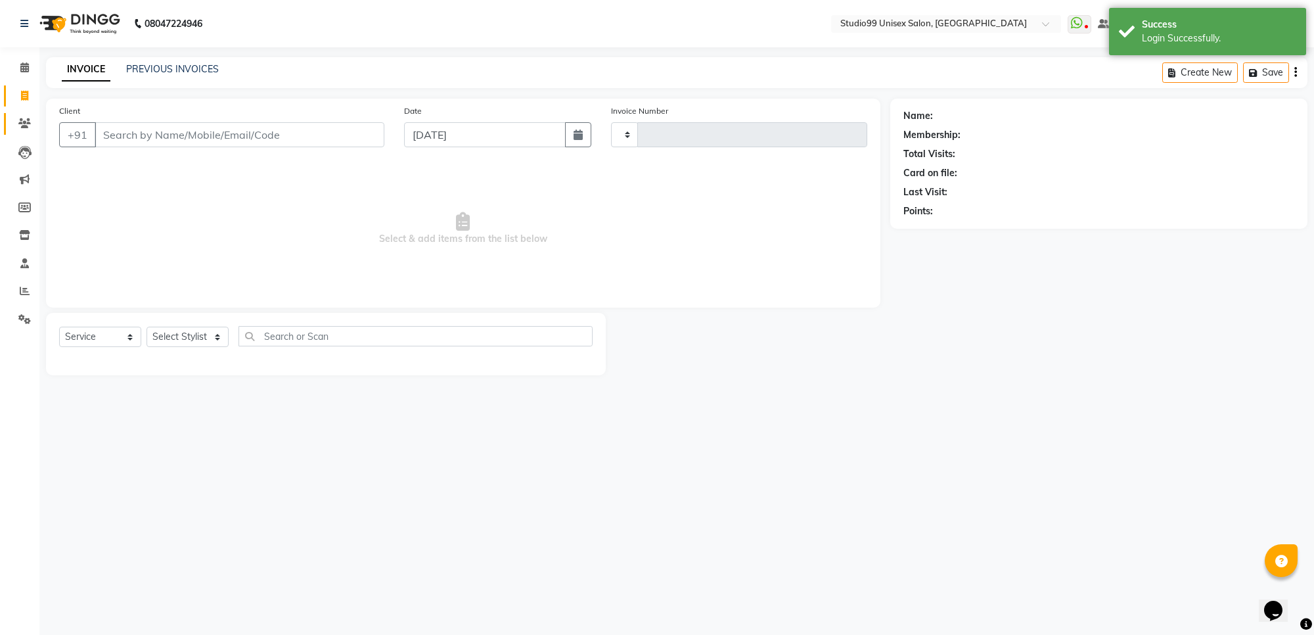
type input "1541"
select select "7323"
click at [185, 338] on select "Select Stylist Manager [PERSON_NAME] [PERSON_NAME] [PERSON_NAME]" at bounding box center [188, 337] width 82 height 20
select select "63732"
click at [147, 327] on select "Select Stylist Manager [PERSON_NAME] [PERSON_NAME] [PERSON_NAME]" at bounding box center [188, 337] width 82 height 20
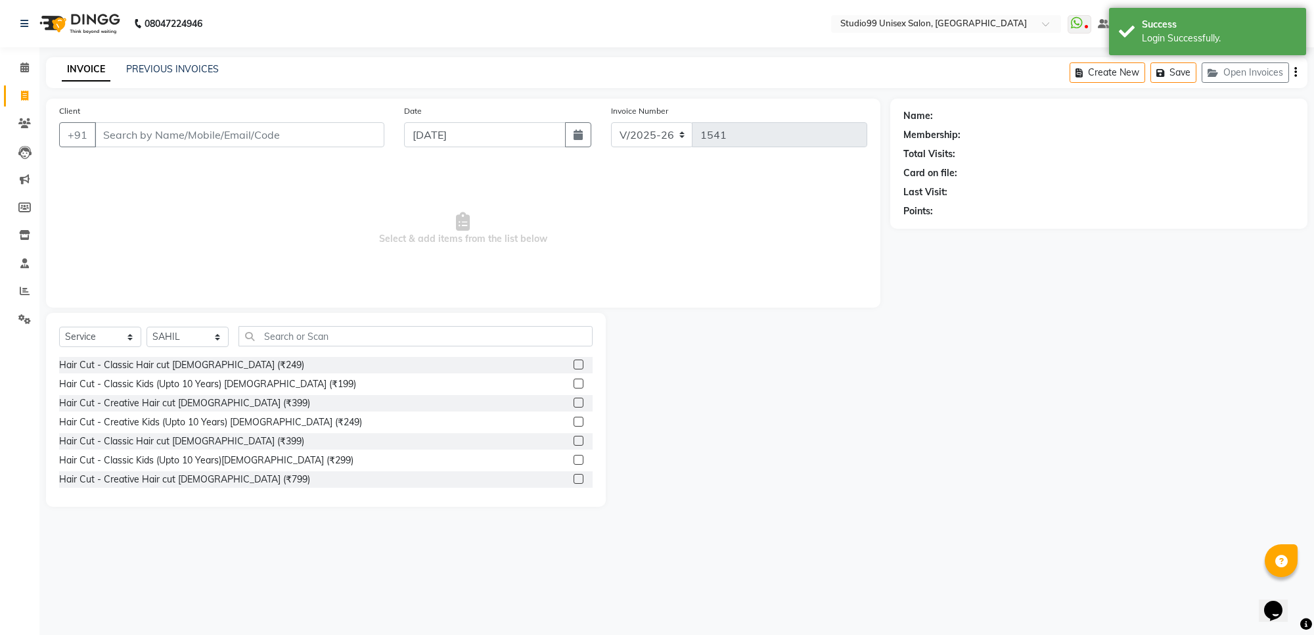
click at [227, 365] on div "Hair Cut - Classic Hair cut [DEMOGRAPHIC_DATA] (₹249)" at bounding box center [326, 365] width 534 height 16
click at [205, 359] on div "Hair Cut - Classic Hair cut [DEMOGRAPHIC_DATA] (₹249)" at bounding box center [181, 365] width 245 height 14
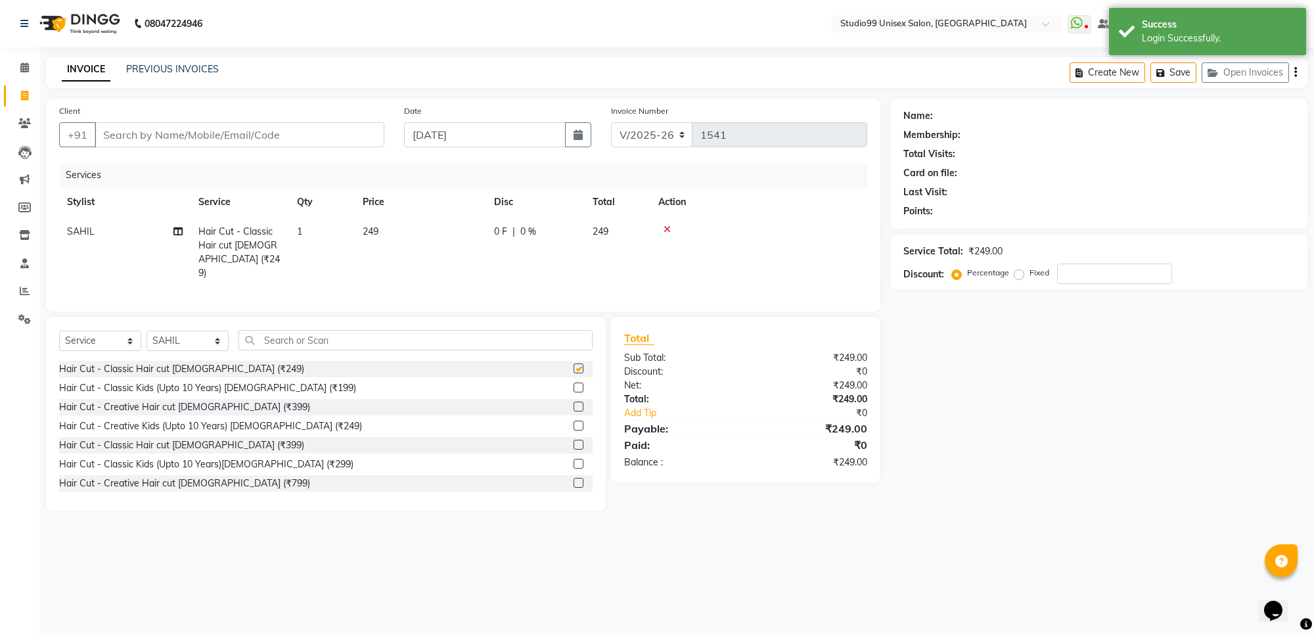
checkbox input "false"
click at [261, 343] on input "text" at bounding box center [416, 340] width 354 height 20
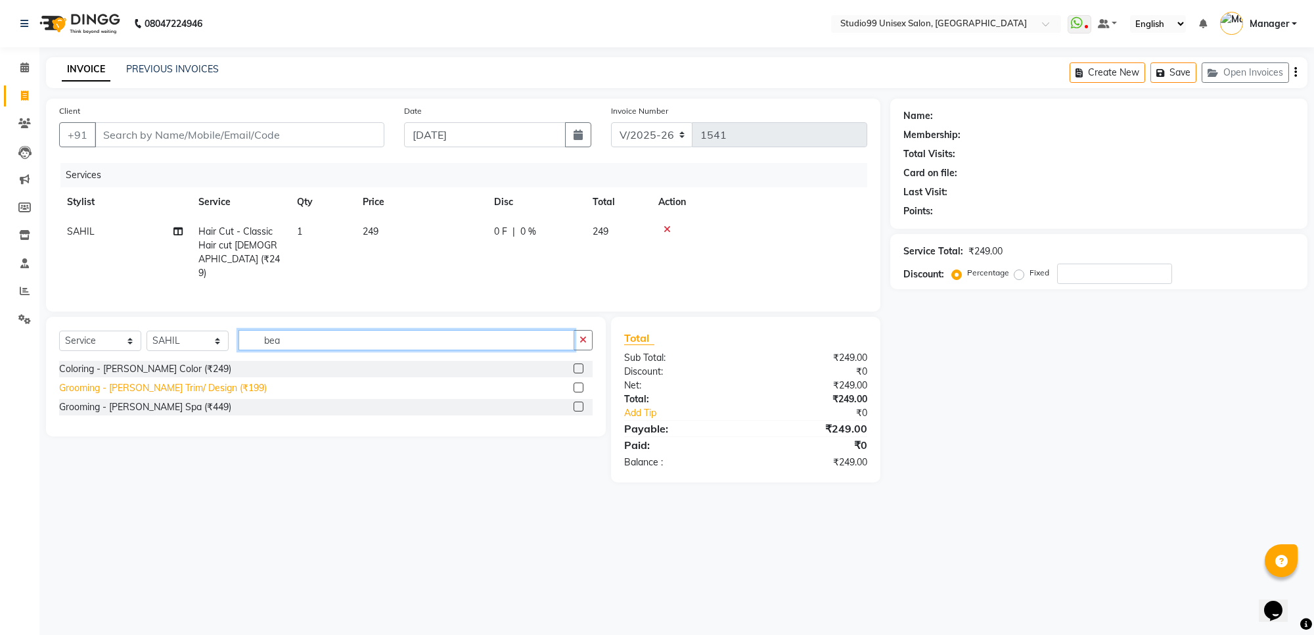
type input "bea"
click at [211, 385] on div "Grooming - [PERSON_NAME] Trim/ Design (₹199)" at bounding box center [163, 388] width 208 height 14
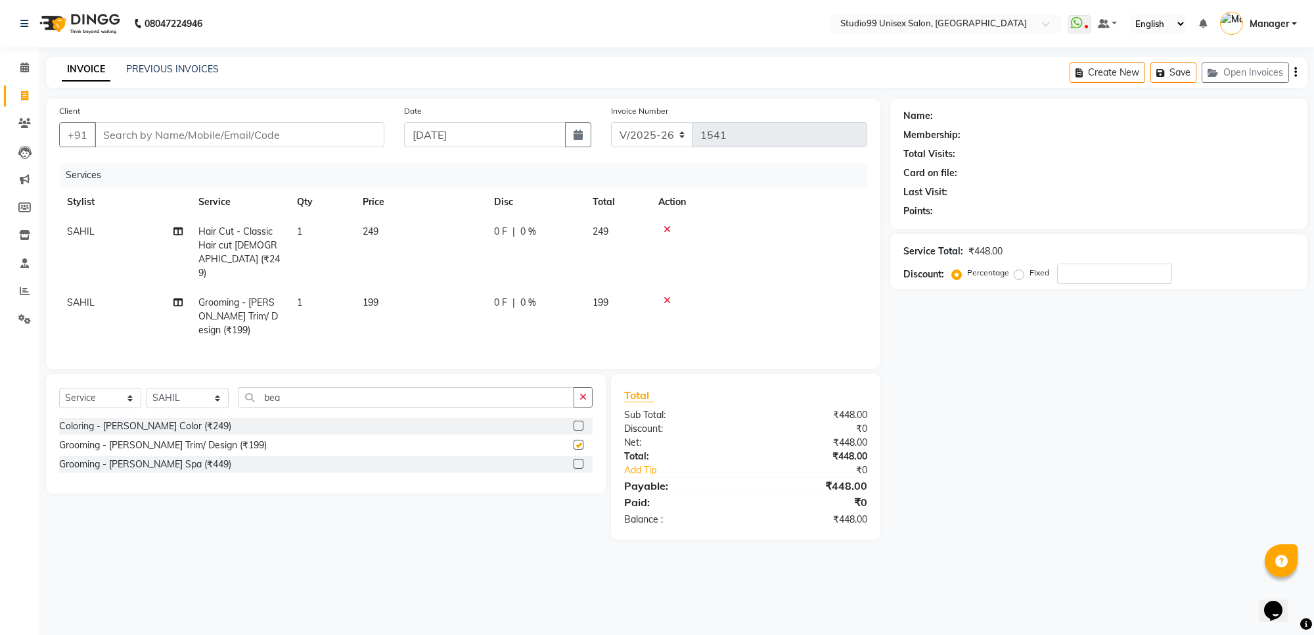
checkbox input "false"
click at [323, 141] on input "Client" at bounding box center [240, 134] width 290 height 25
type input "8"
type input "0"
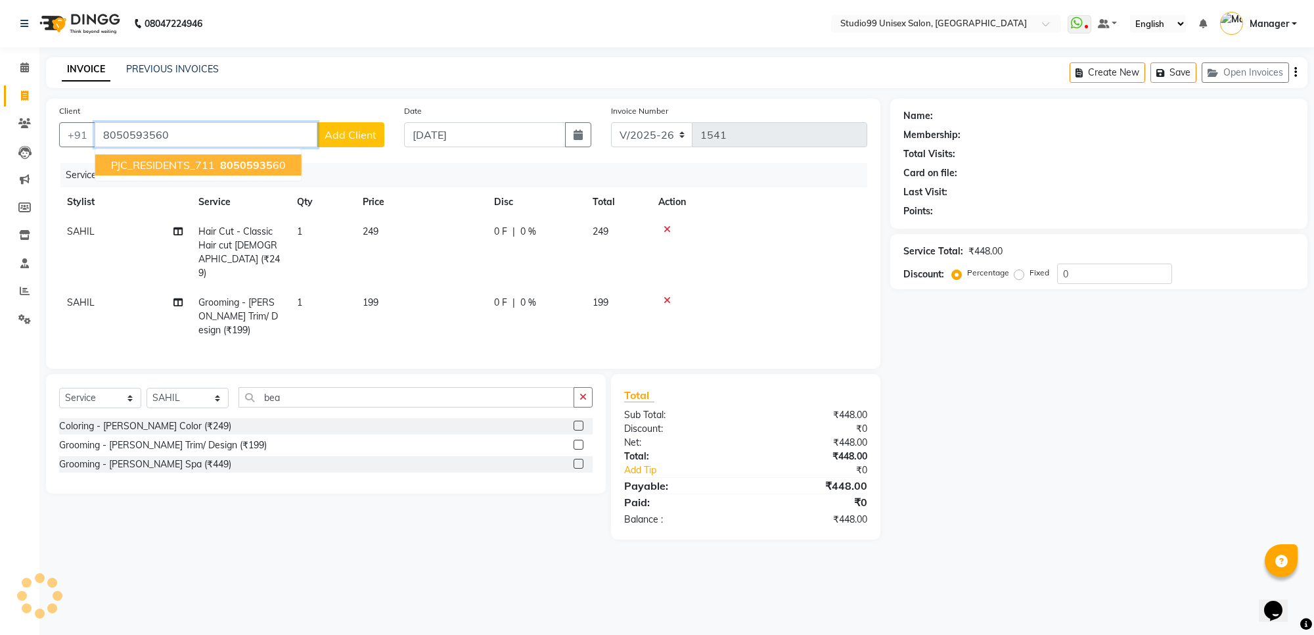
type input "8050593560"
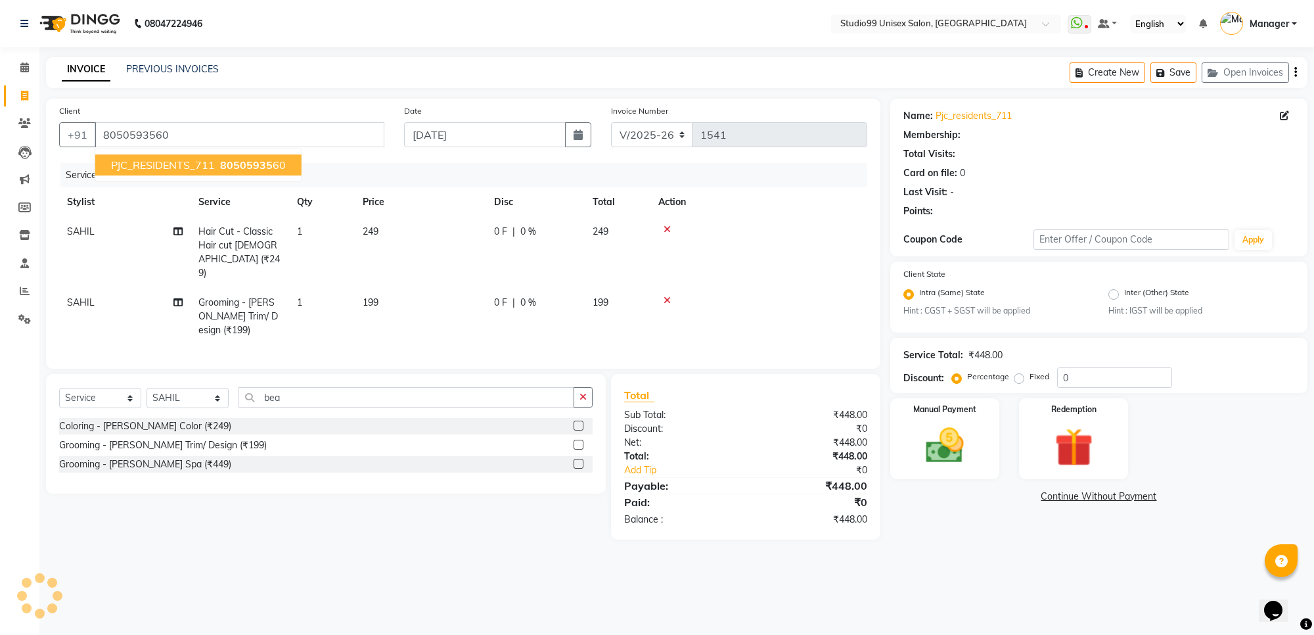
select select "1: Object"
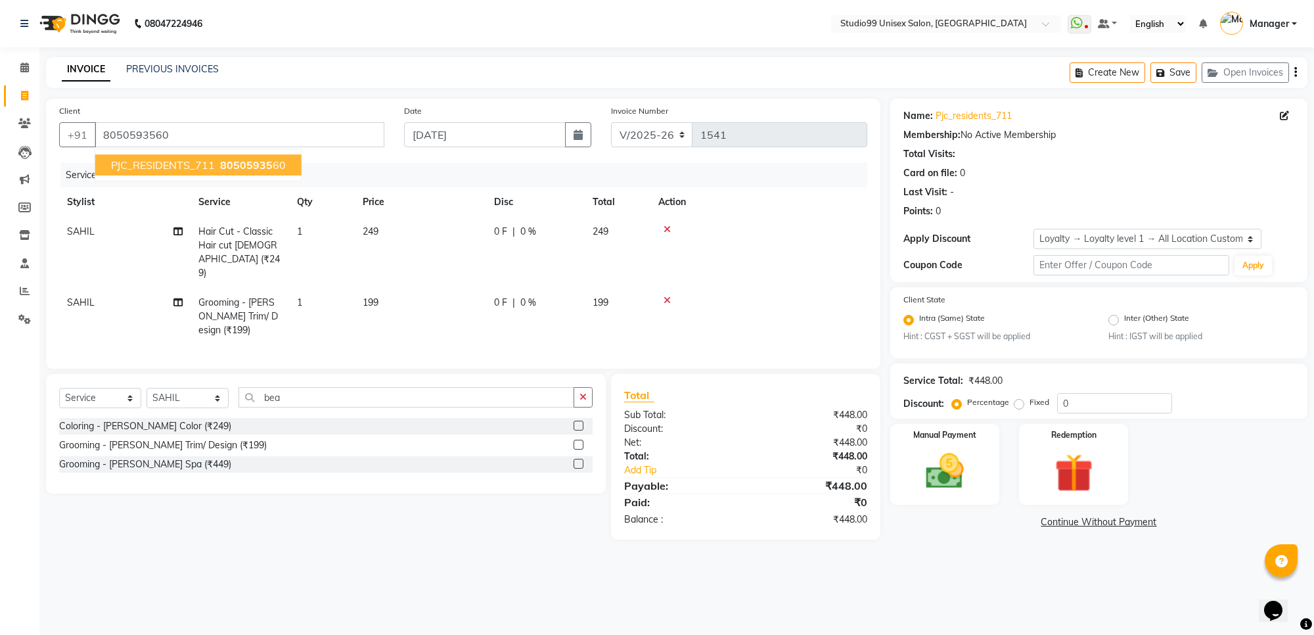
click at [248, 160] on span "80505935" at bounding box center [246, 164] width 53 height 13
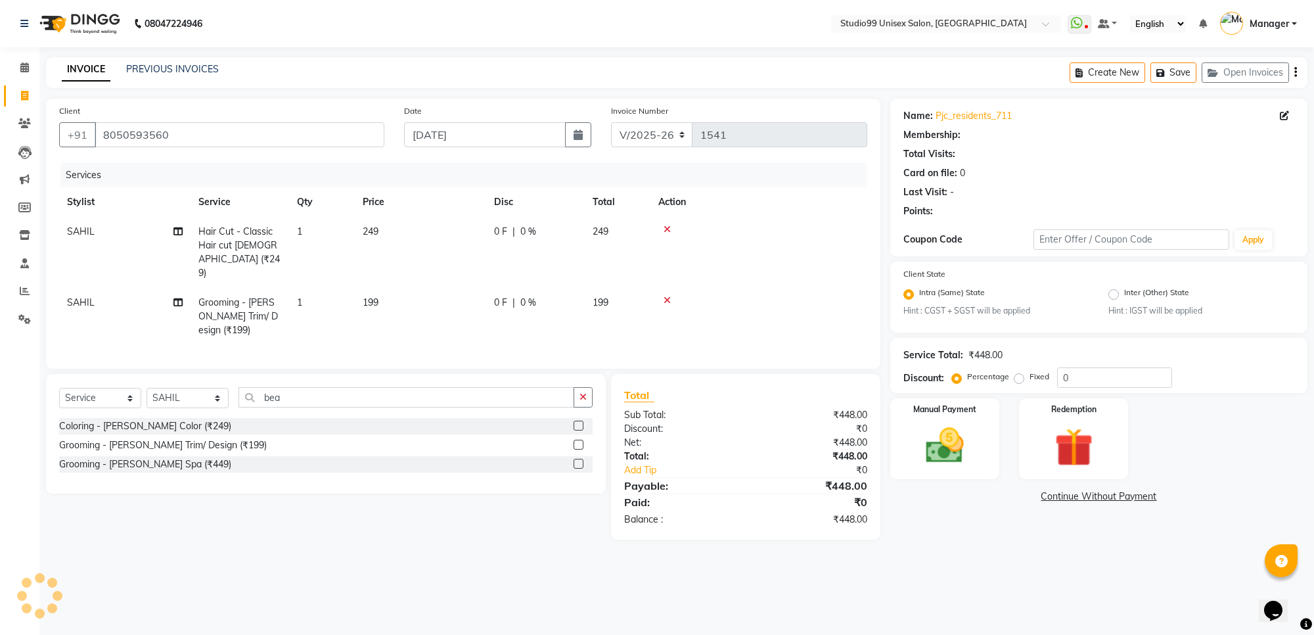
select select "1: Object"
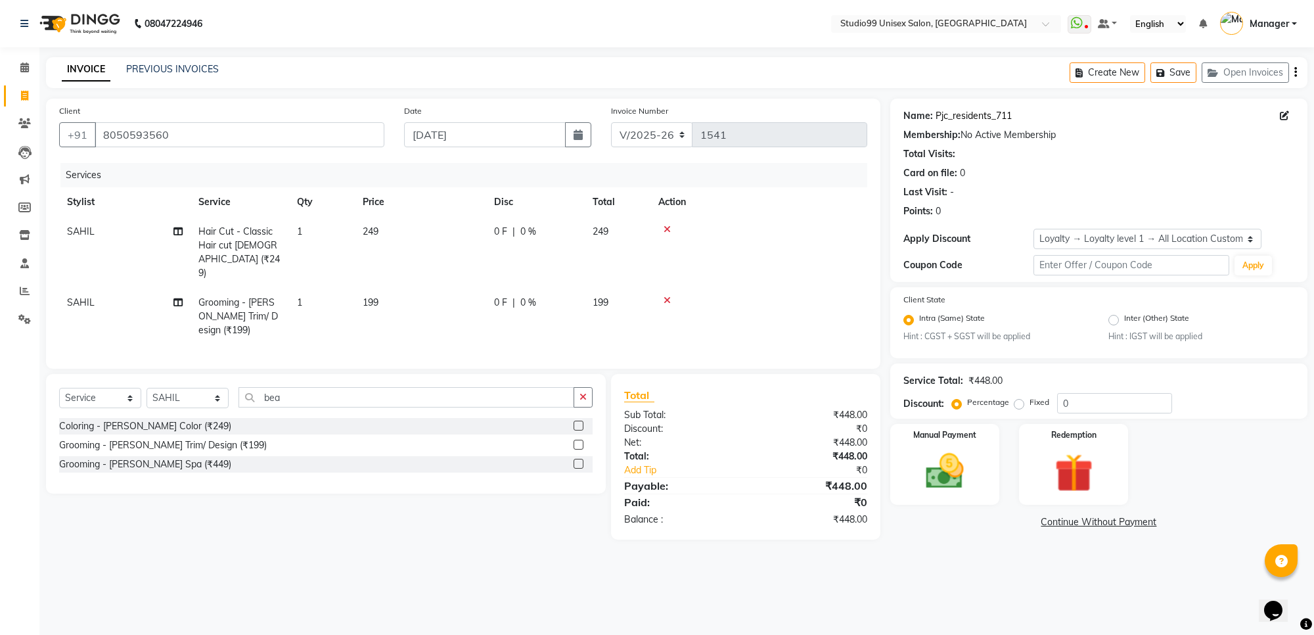
click at [971, 114] on link "Pjc_residents_711" at bounding box center [974, 116] width 76 height 14
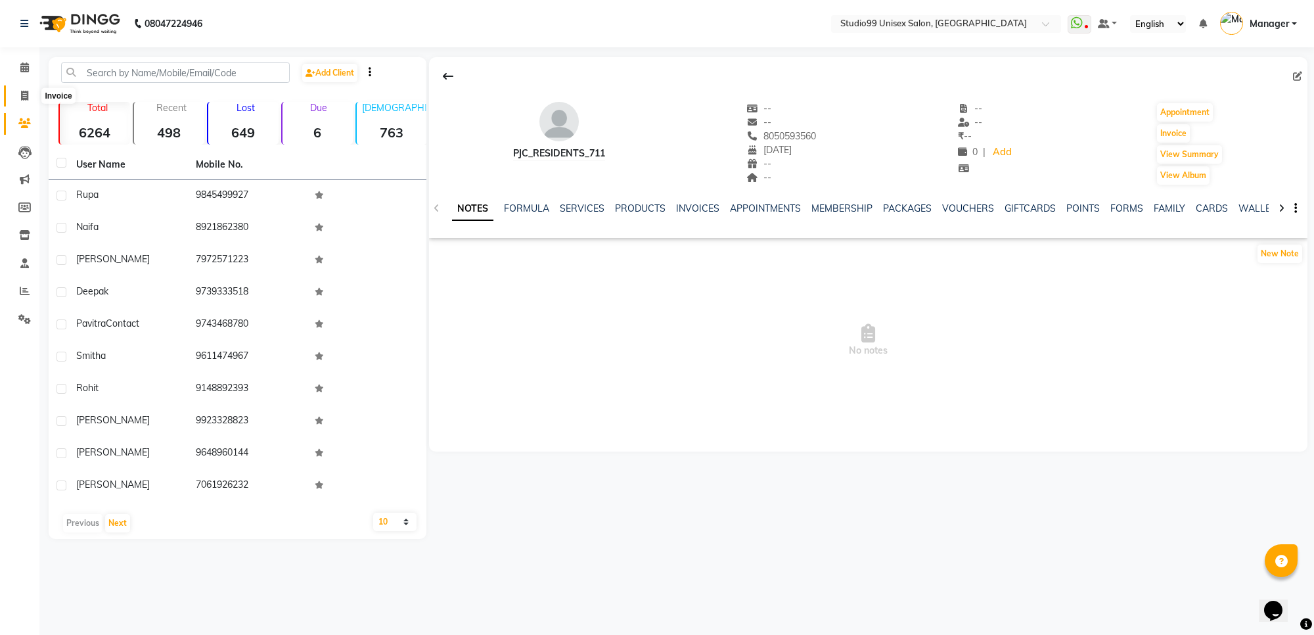
click at [21, 92] on icon at bounding box center [24, 96] width 7 height 10
select select "7323"
select select "service"
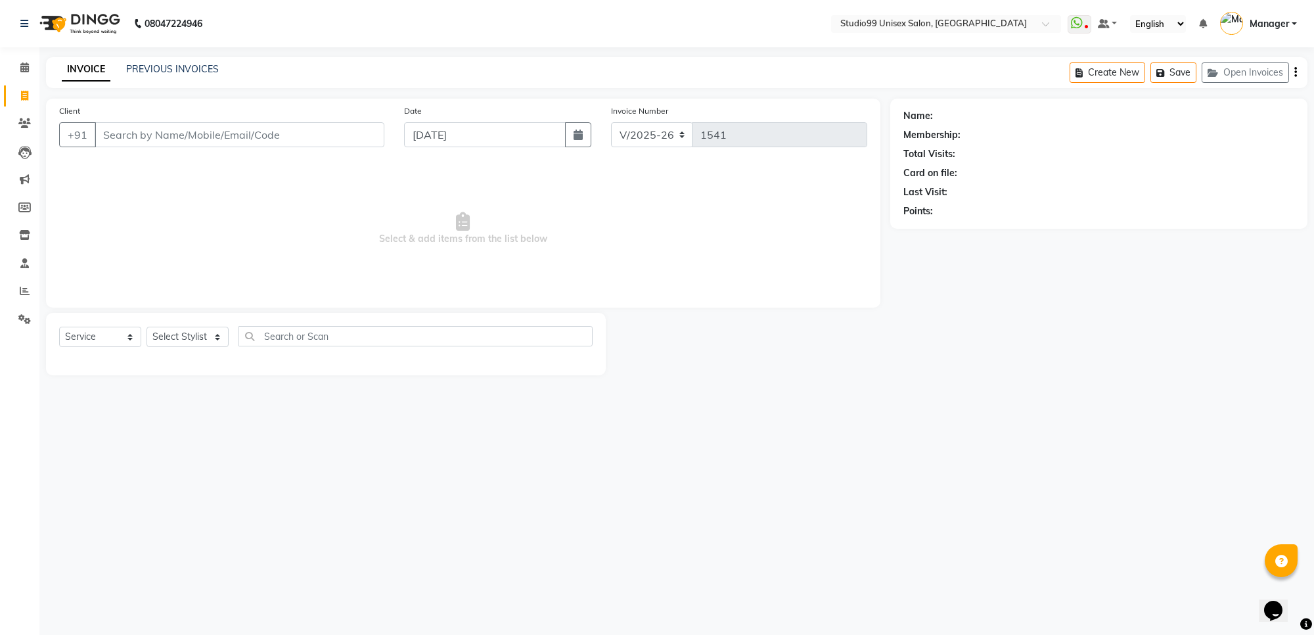
click at [126, 132] on input "Client" at bounding box center [240, 134] width 290 height 25
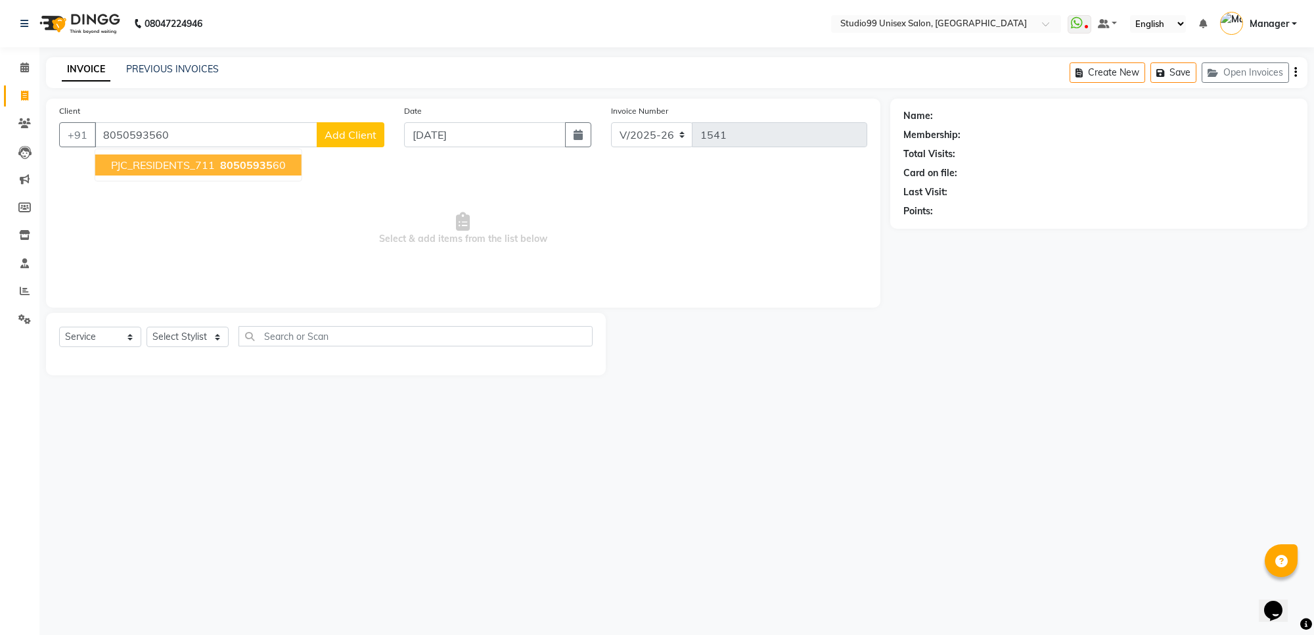
type input "8050593560"
select select "1: Object"
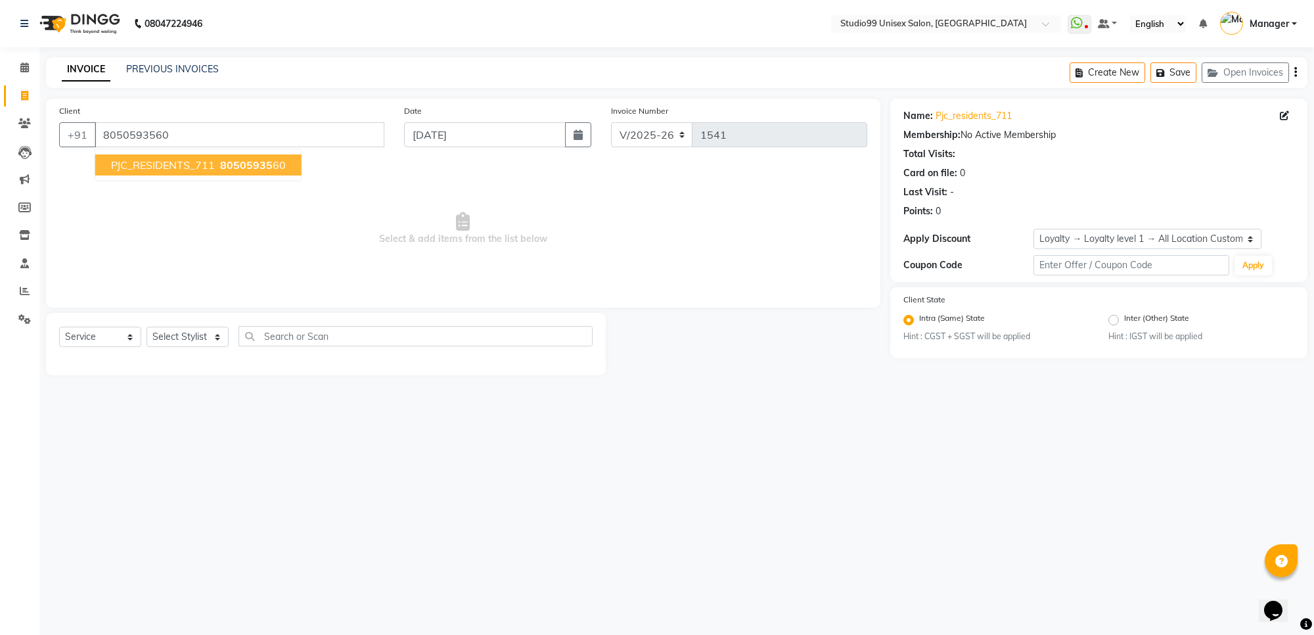
click at [220, 165] on span "80505935" at bounding box center [246, 164] width 53 height 13
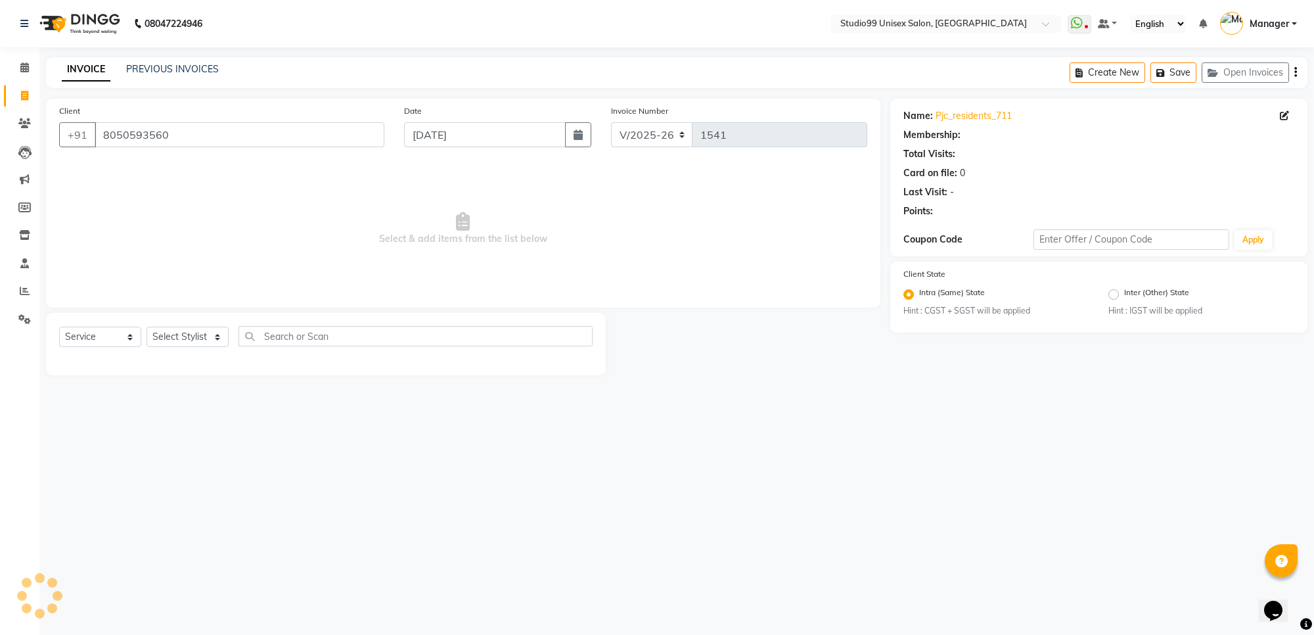
select select "1: Object"
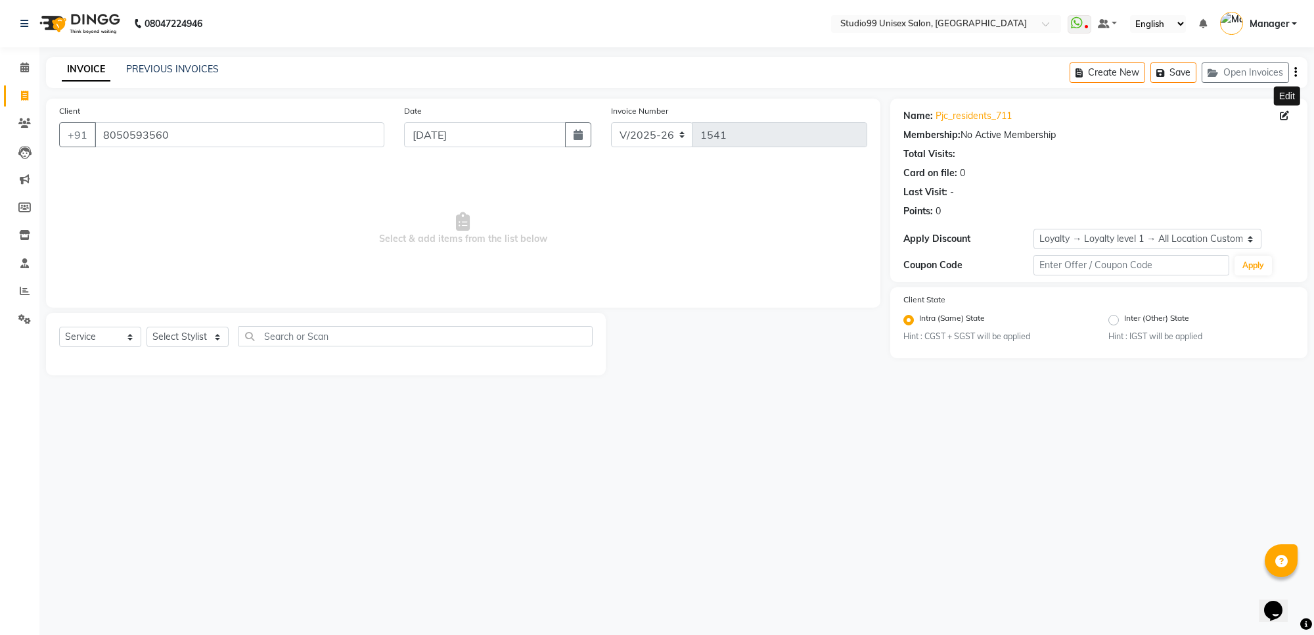
click at [1282, 116] on icon at bounding box center [1284, 115] width 9 height 9
select select "30"
select select "12"
select select "2024"
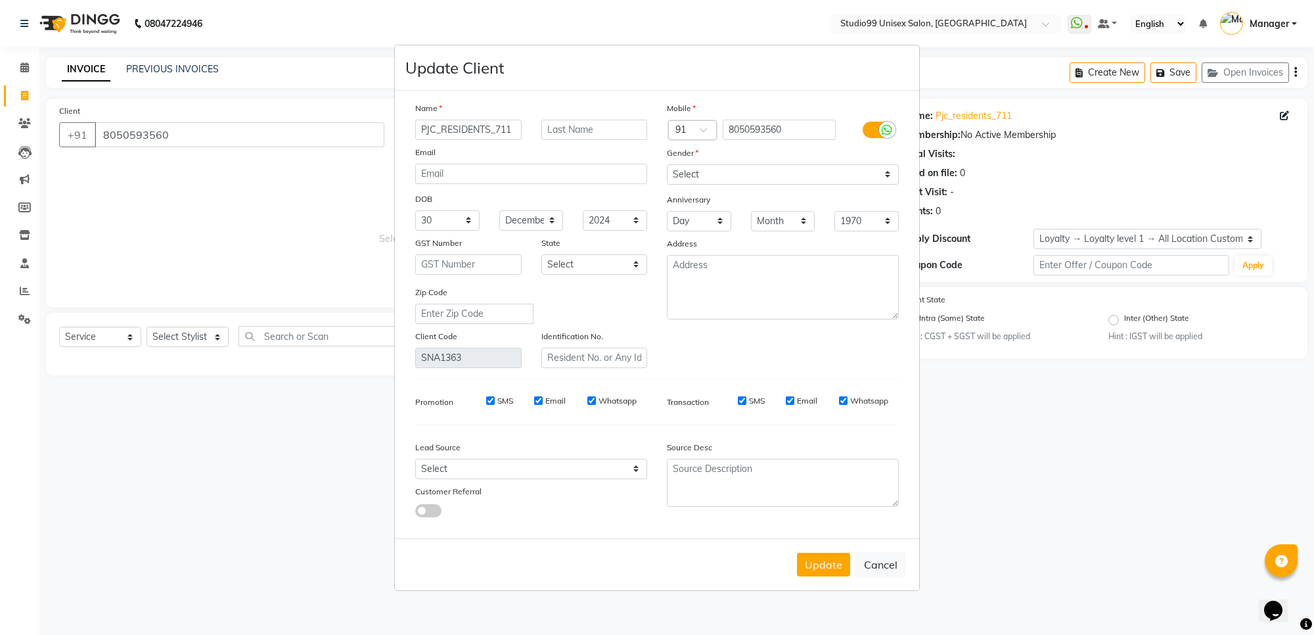
click at [483, 131] on input "PJC_RESIDENTS_711" at bounding box center [468, 130] width 106 height 20
type input "Rahul"
click at [674, 179] on select "Select [DEMOGRAPHIC_DATA] [DEMOGRAPHIC_DATA] Other Prefer Not To Say" at bounding box center [783, 174] width 232 height 20
select select "[DEMOGRAPHIC_DATA]"
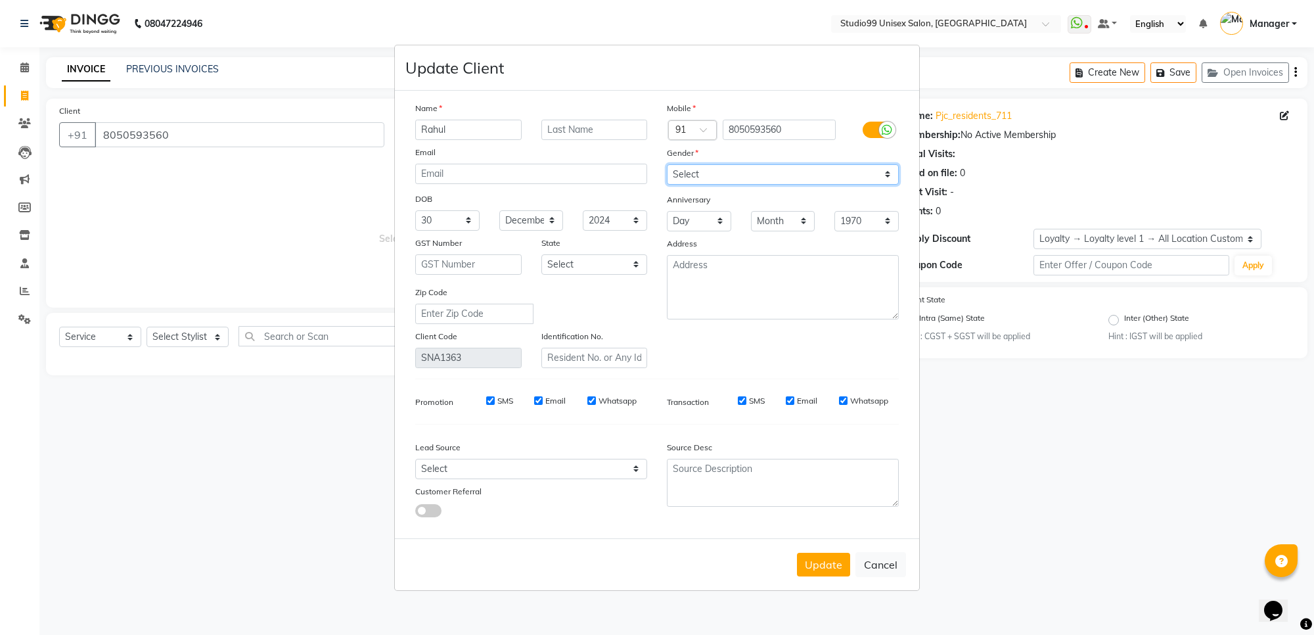
click at [667, 165] on select "Select [DEMOGRAPHIC_DATA] [DEMOGRAPHIC_DATA] Other Prefer Not To Say" at bounding box center [783, 174] width 232 height 20
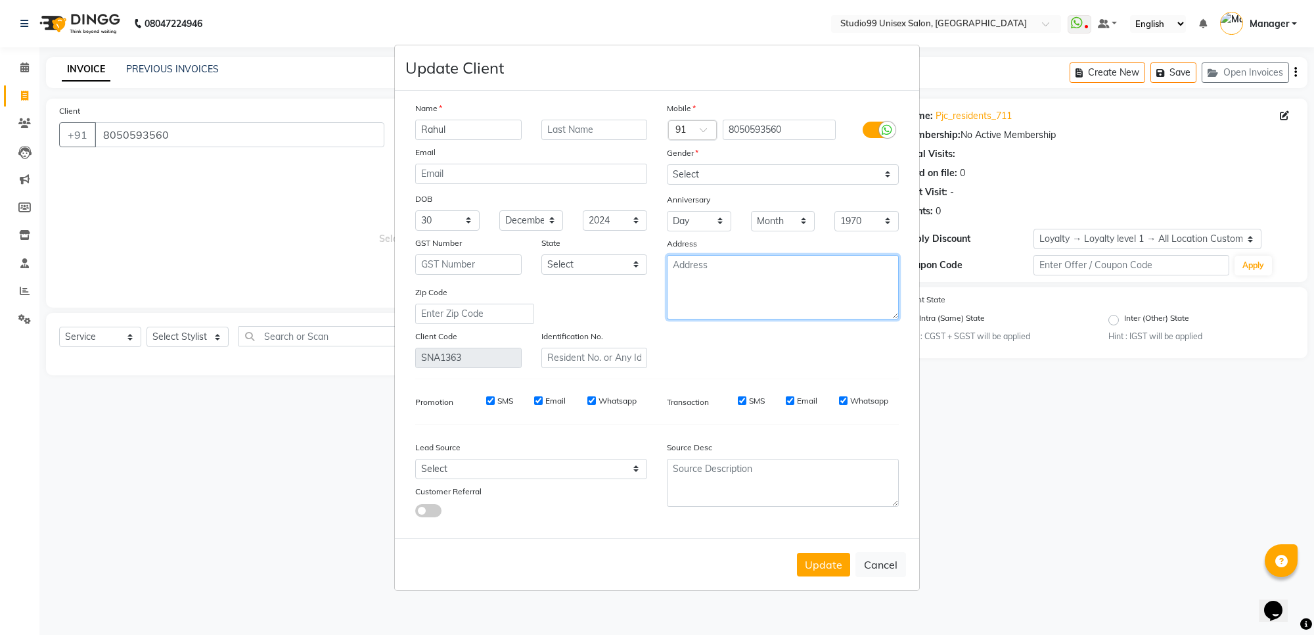
click at [701, 274] on textarea at bounding box center [783, 287] width 232 height 64
type textarea "pjc"
click at [825, 563] on button "Update" at bounding box center [823, 565] width 53 height 24
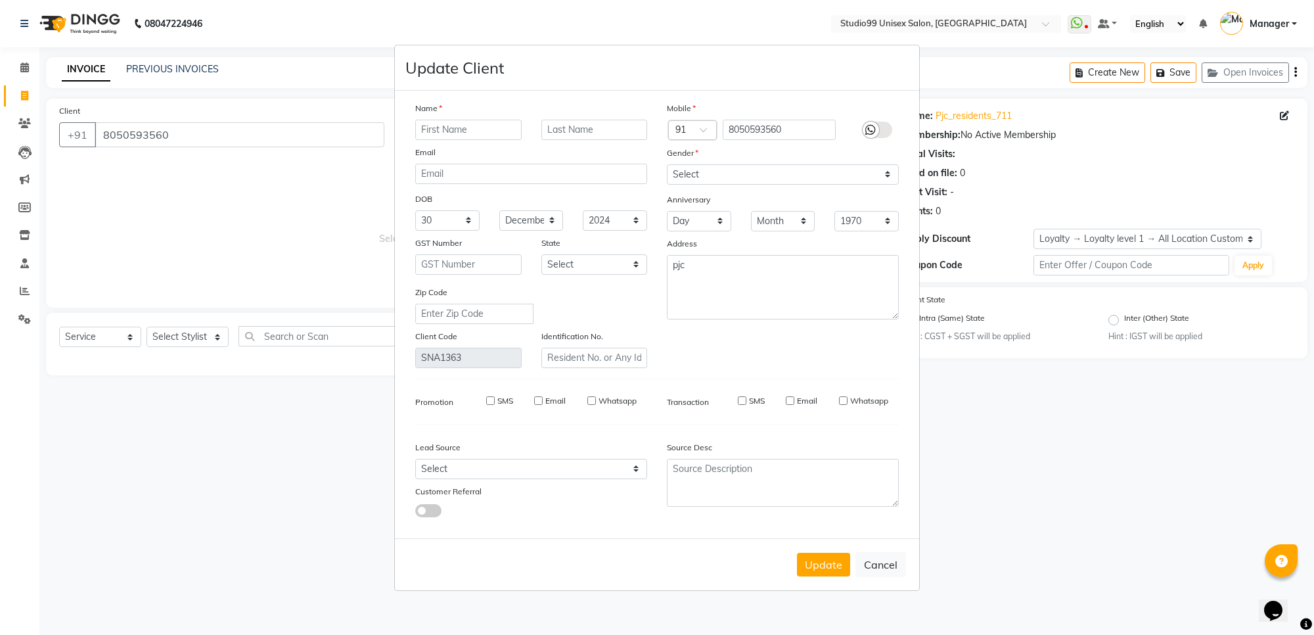
select select
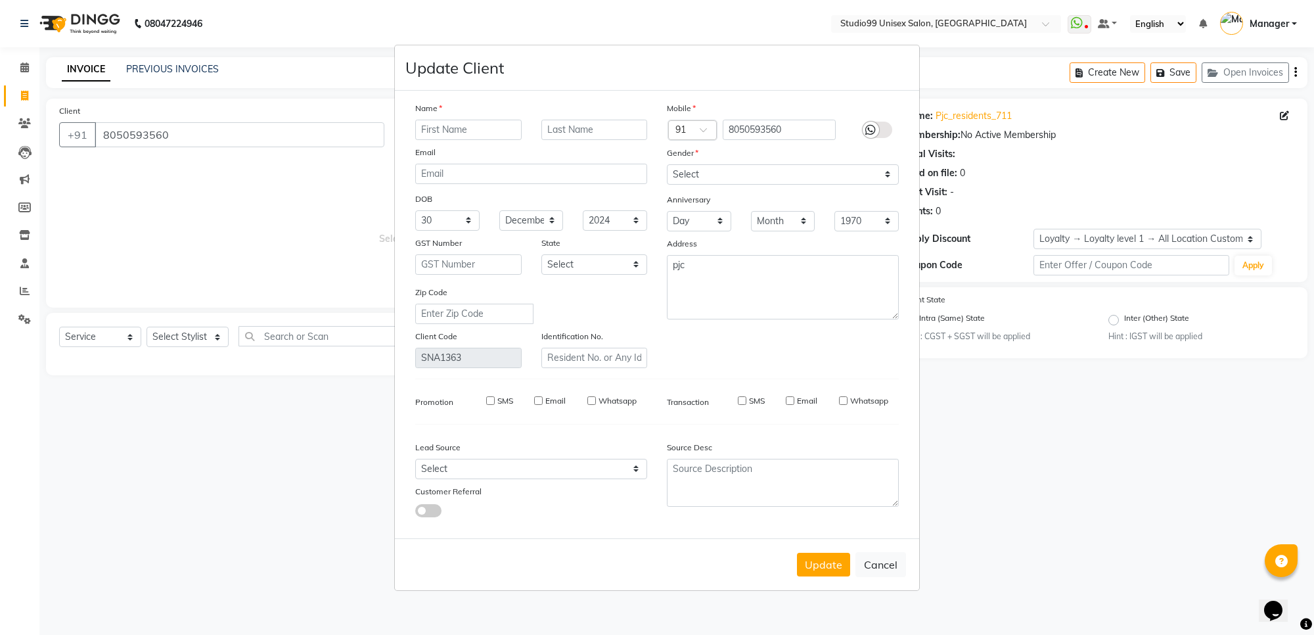
select select
checkbox input "false"
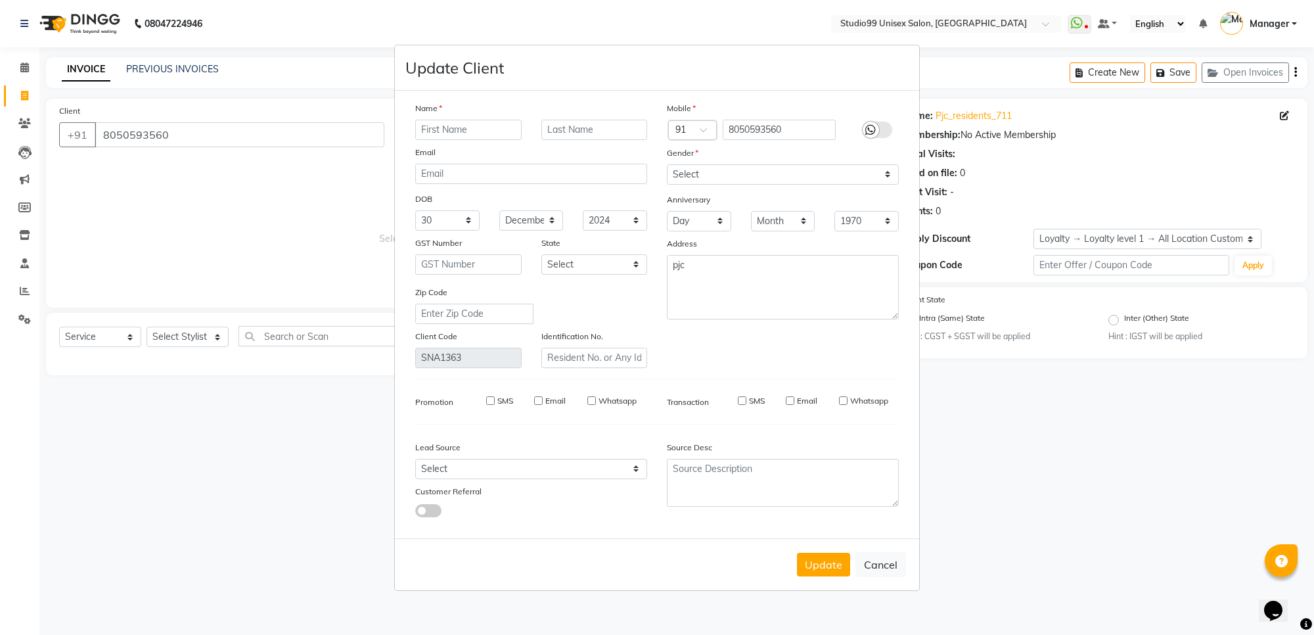
checkbox input "false"
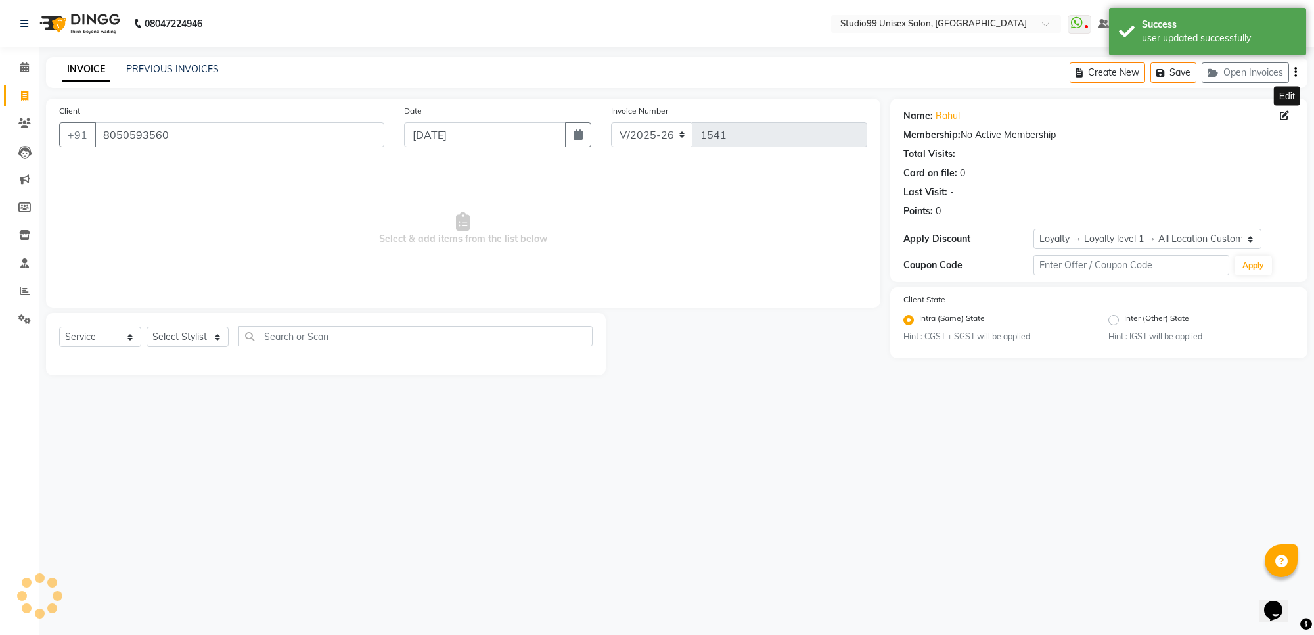
select select "1: Object"
click at [186, 336] on select "Select Stylist Manager [PERSON_NAME] [PERSON_NAME] [PERSON_NAME]" at bounding box center [188, 337] width 82 height 20
select select "63732"
click at [147, 327] on select "Select Stylist Manager [PERSON_NAME] [PERSON_NAME] [PERSON_NAME]" at bounding box center [188, 337] width 82 height 20
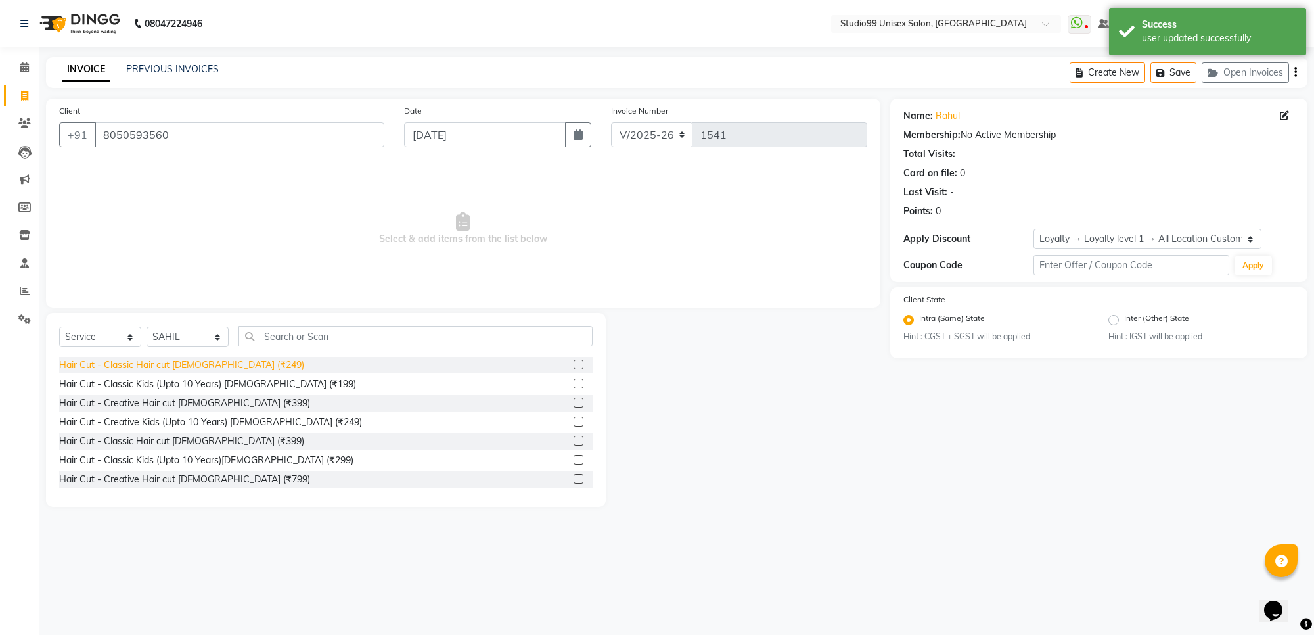
click at [211, 368] on div "Hair Cut - Classic Hair cut [DEMOGRAPHIC_DATA] (₹249)" at bounding box center [181, 365] width 245 height 14
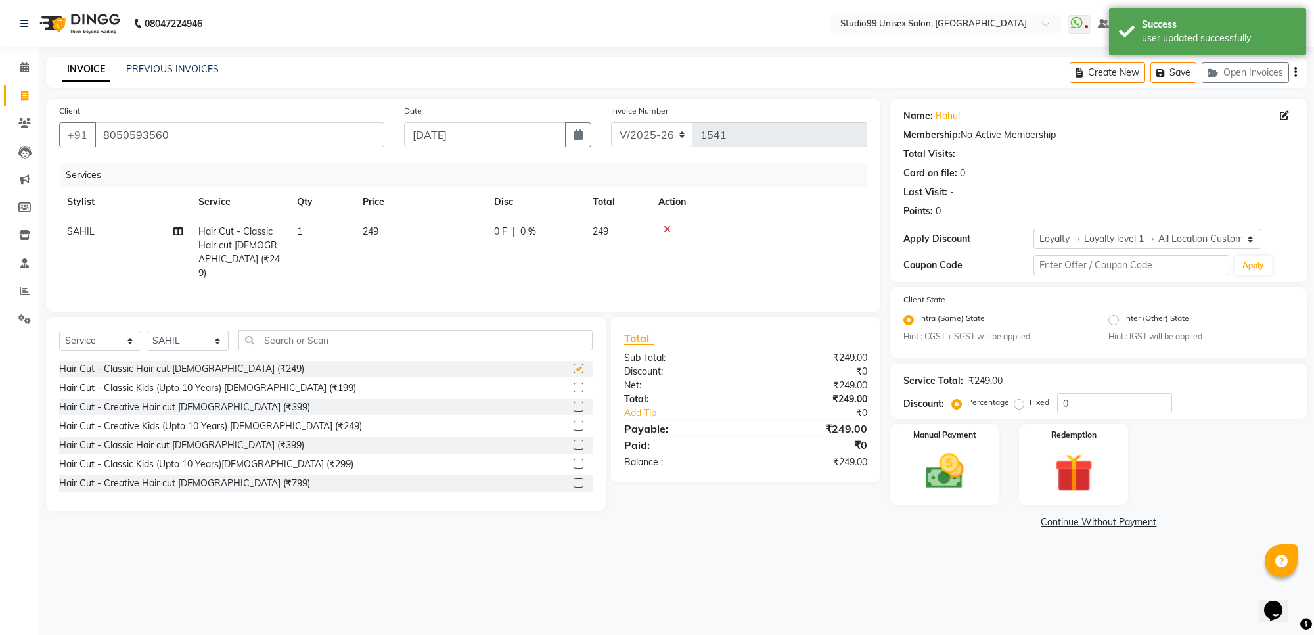
checkbox input "false"
click at [273, 340] on input "text" at bounding box center [416, 340] width 354 height 20
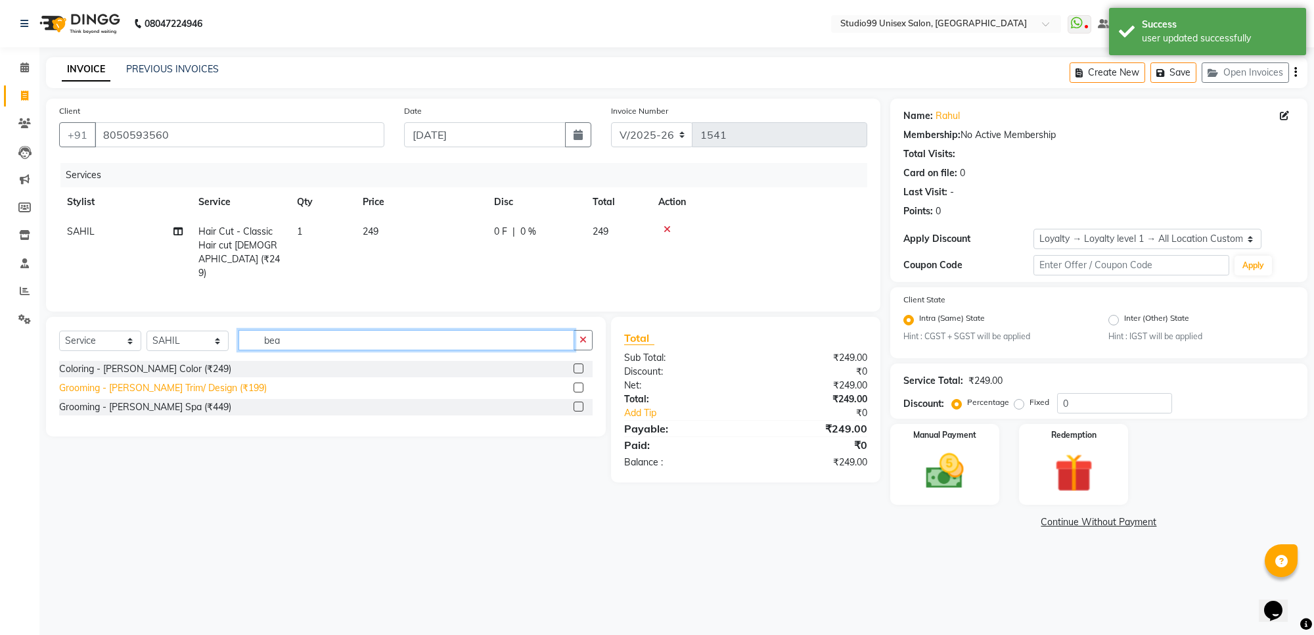
type input "bea"
click at [179, 388] on div "Grooming - [PERSON_NAME] Trim/ Design (₹199)" at bounding box center [163, 388] width 208 height 14
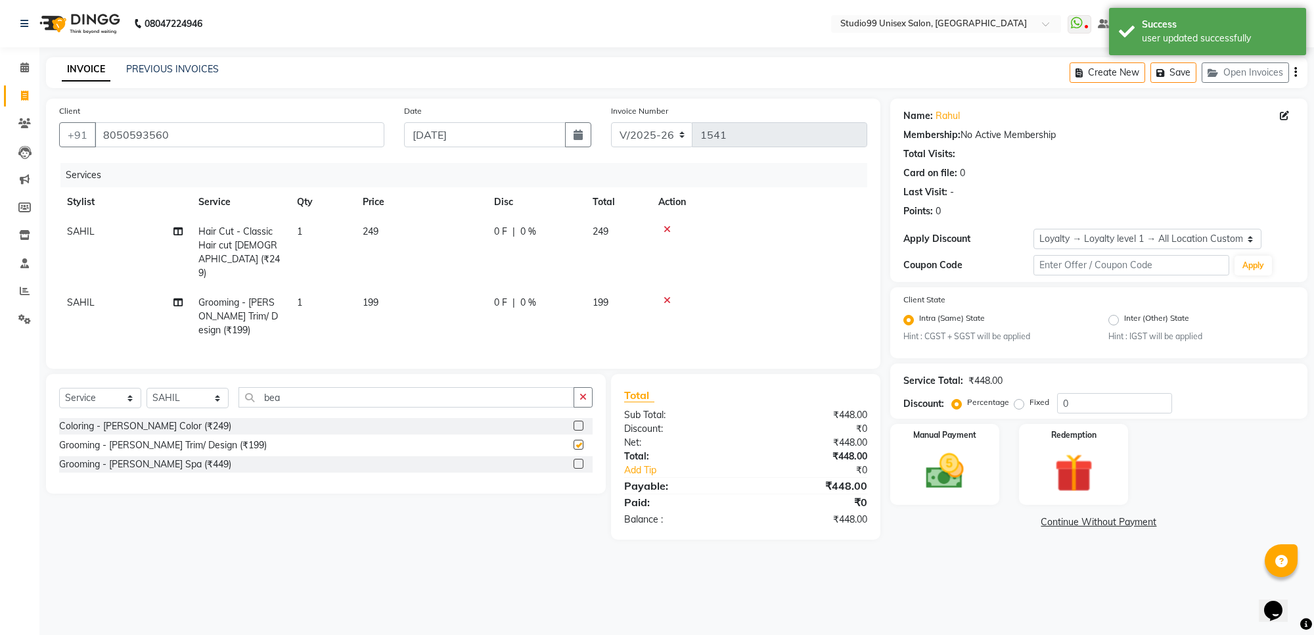
checkbox input "false"
click at [942, 460] on img at bounding box center [945, 471] width 64 height 46
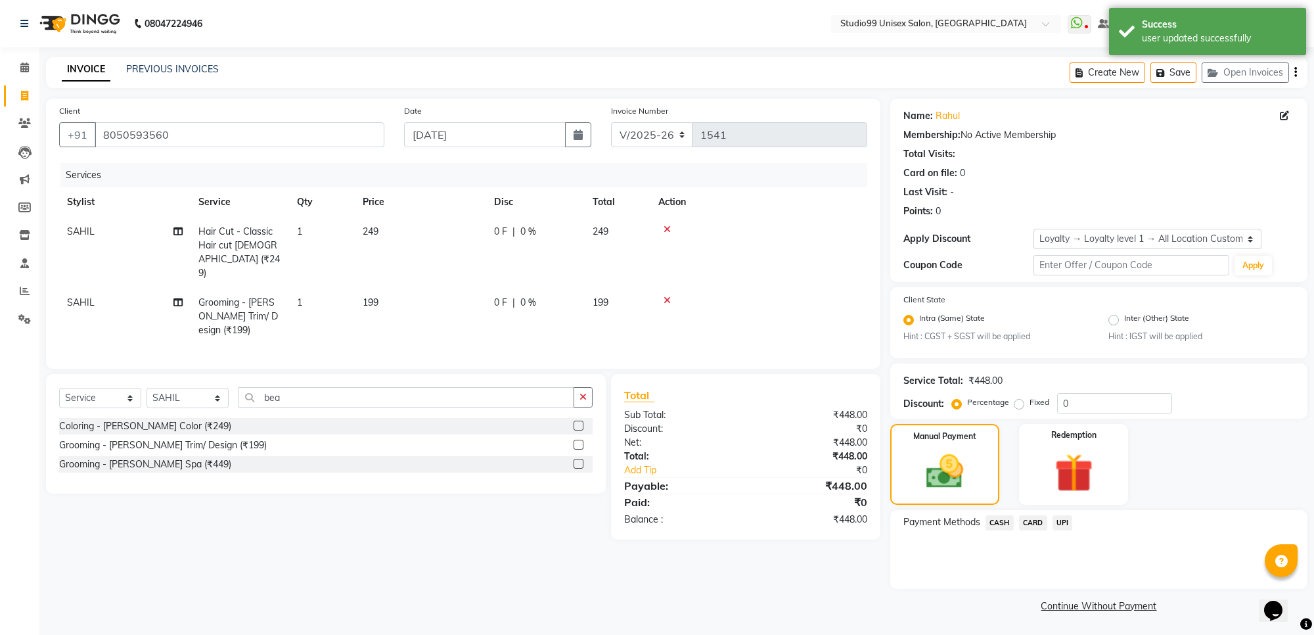
click at [1065, 518] on span "UPI" at bounding box center [1063, 522] width 20 height 15
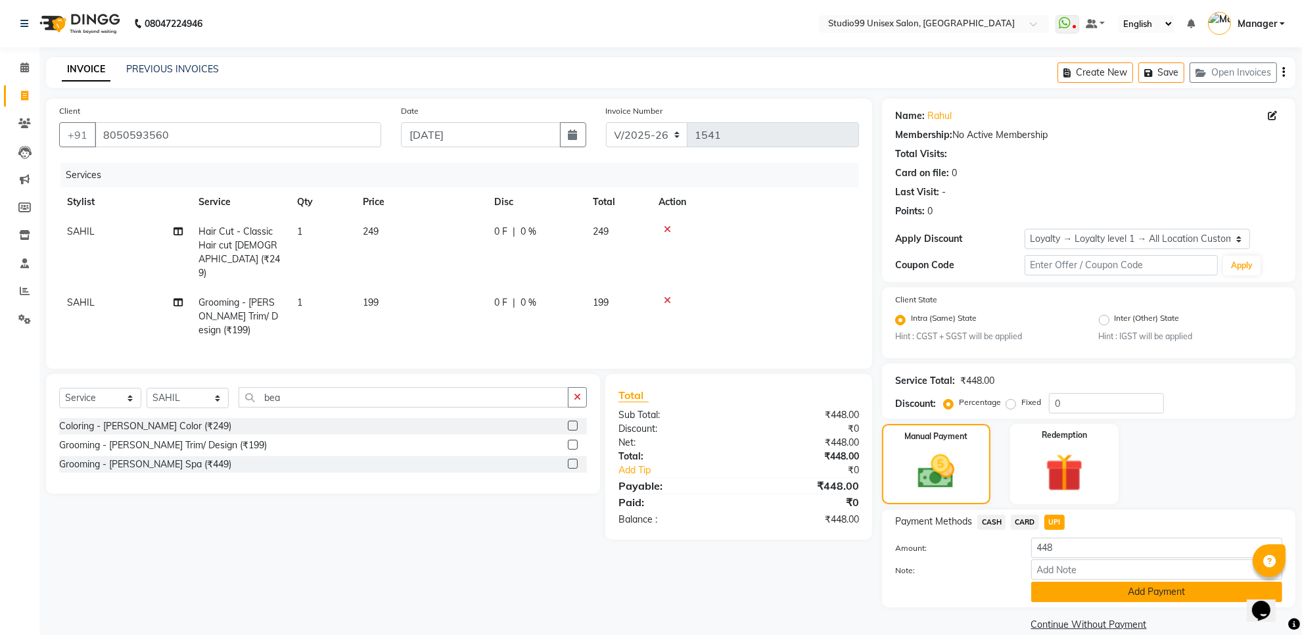
click at [1052, 595] on button "Add Payment" at bounding box center [1156, 592] width 251 height 20
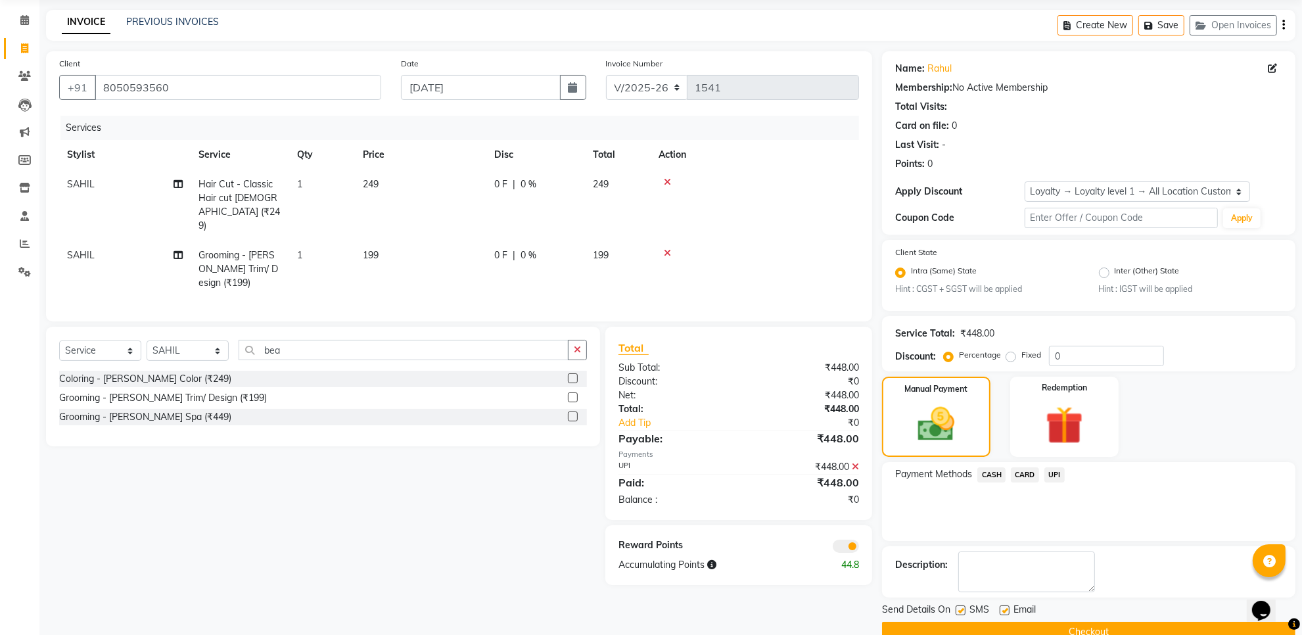
scroll to position [74, 0]
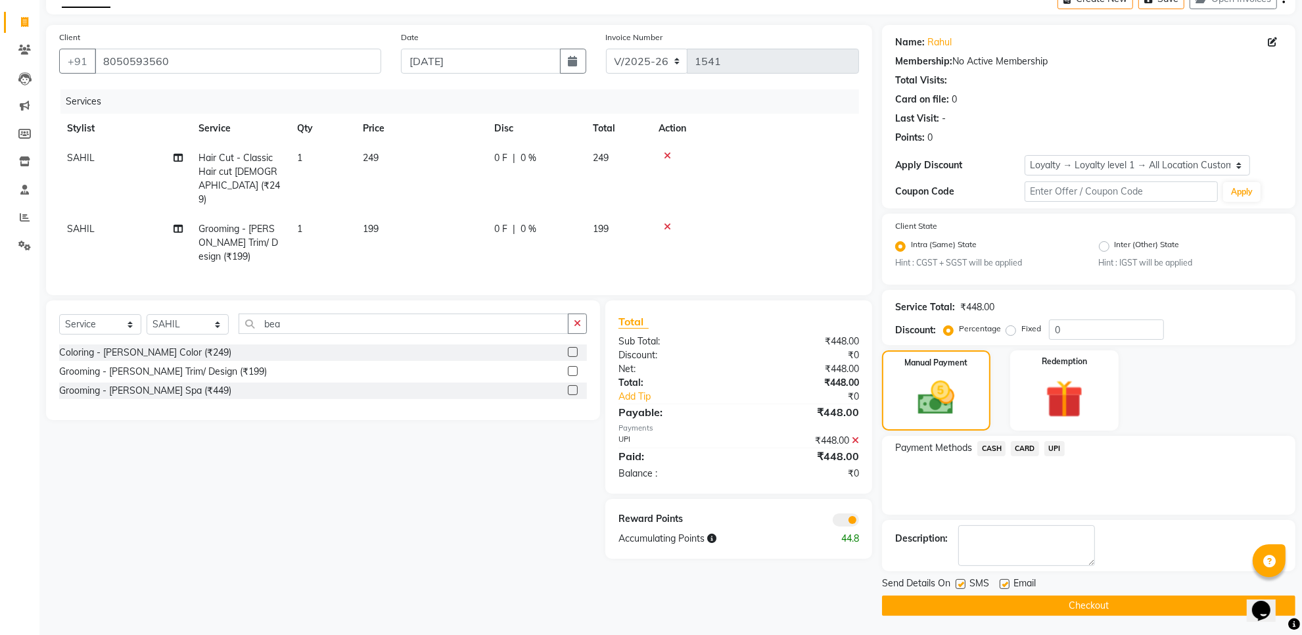
click at [1053, 599] on button "Checkout" at bounding box center [1088, 605] width 413 height 20
